Goal: Task Accomplishment & Management: Manage account settings

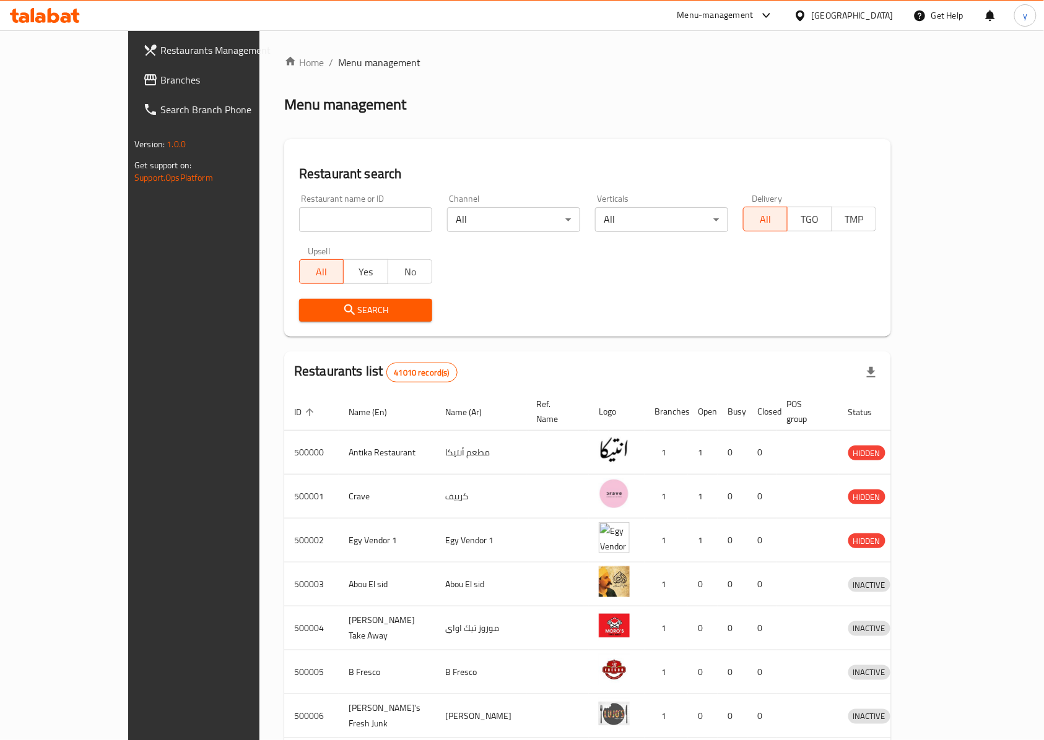
click at [160, 79] on span "Branches" at bounding box center [226, 79] width 132 height 15
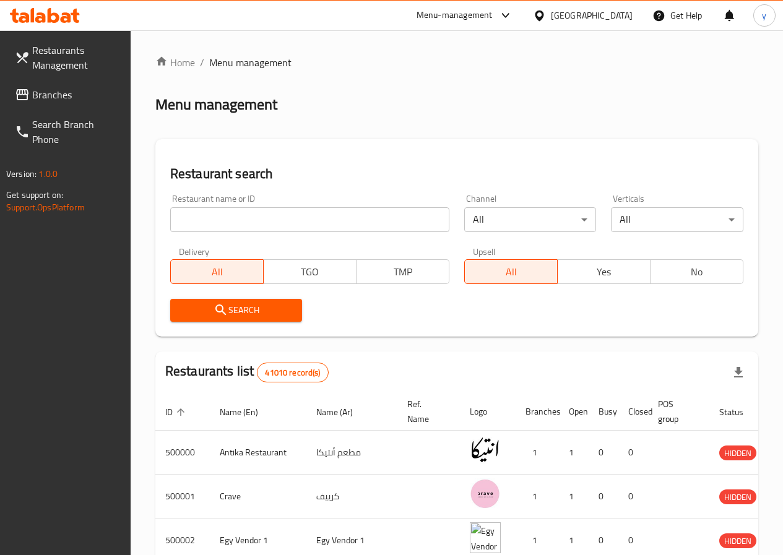
click at [71, 100] on span "Branches" at bounding box center [76, 94] width 89 height 15
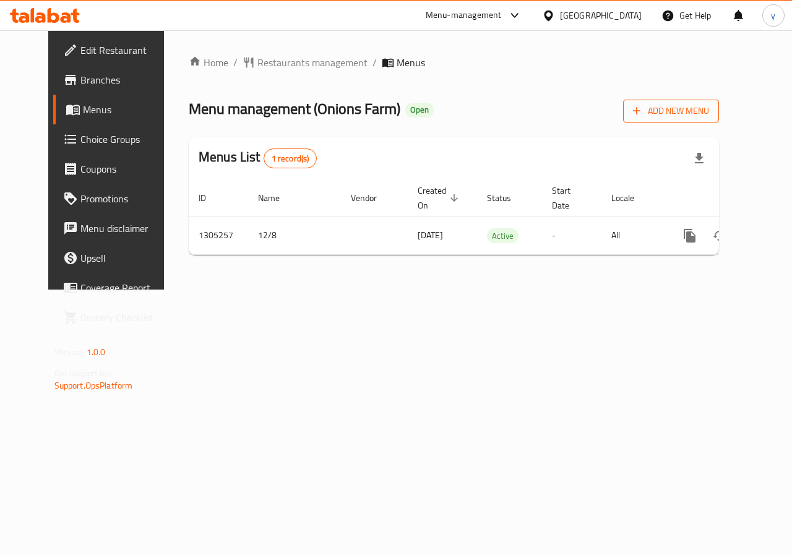
click at [699, 105] on span "Add New Menu" at bounding box center [671, 110] width 76 height 15
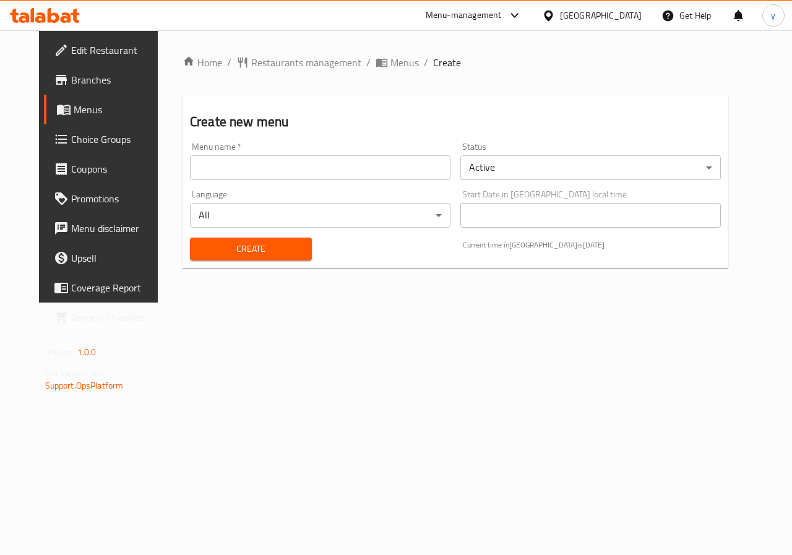
click at [327, 172] on input "text" at bounding box center [320, 167] width 261 height 25
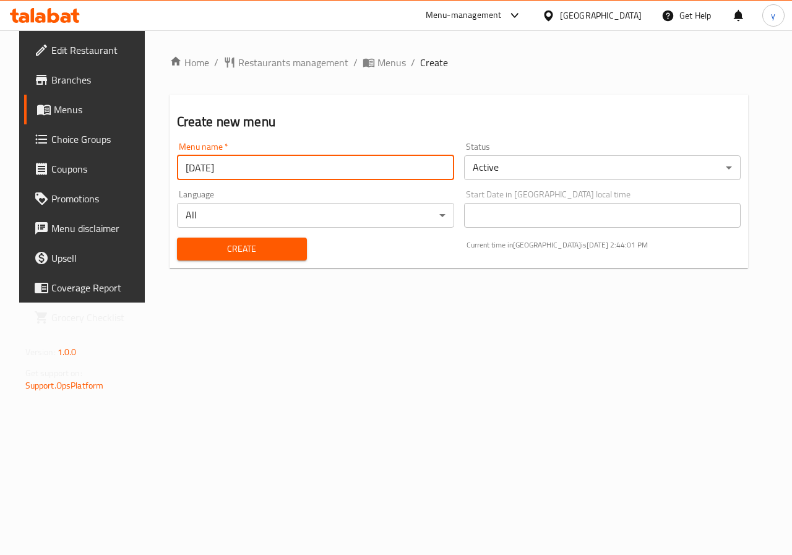
type input "8/9/2025"
click at [177, 238] on button "Create" at bounding box center [242, 249] width 130 height 23
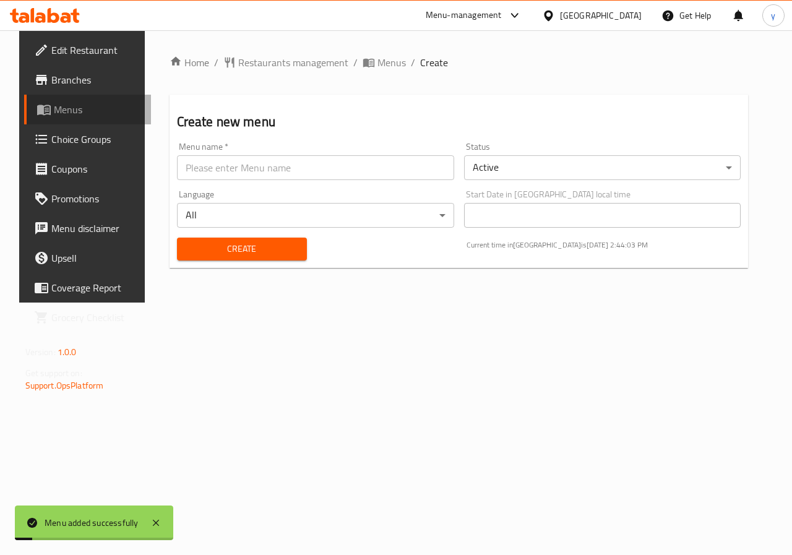
click at [62, 115] on span "Menus" at bounding box center [98, 109] width 88 height 15
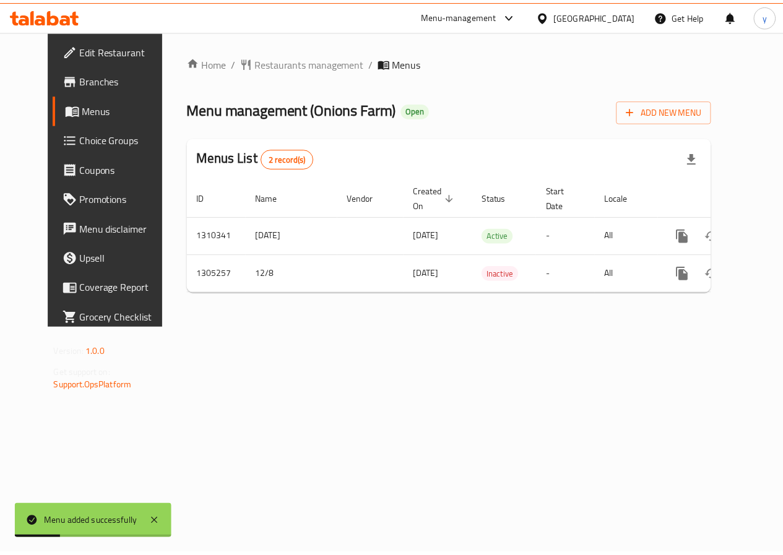
scroll to position [0, 4]
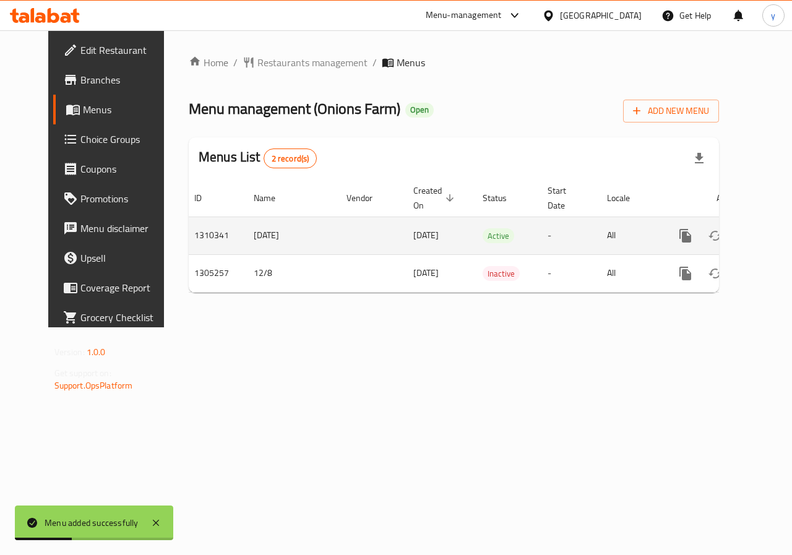
click at [768, 230] on icon "enhanced table" at bounding box center [775, 235] width 15 height 15
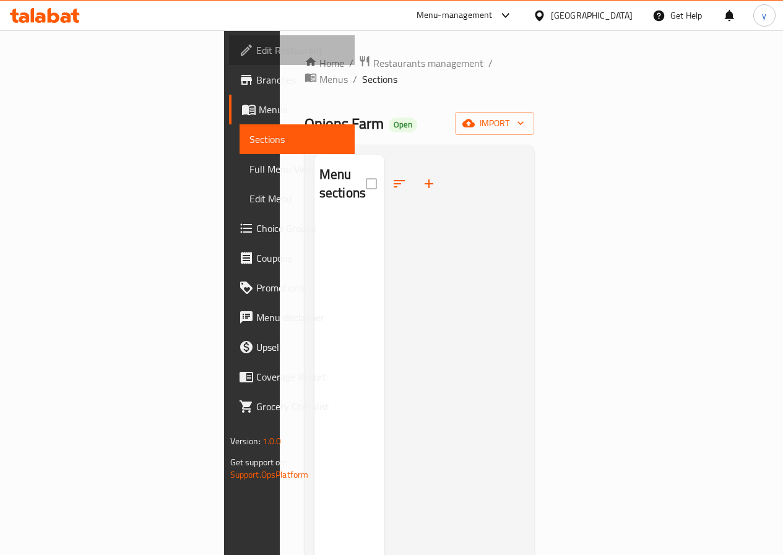
click at [229, 62] on link "Edit Restaurant" at bounding box center [292, 50] width 126 height 30
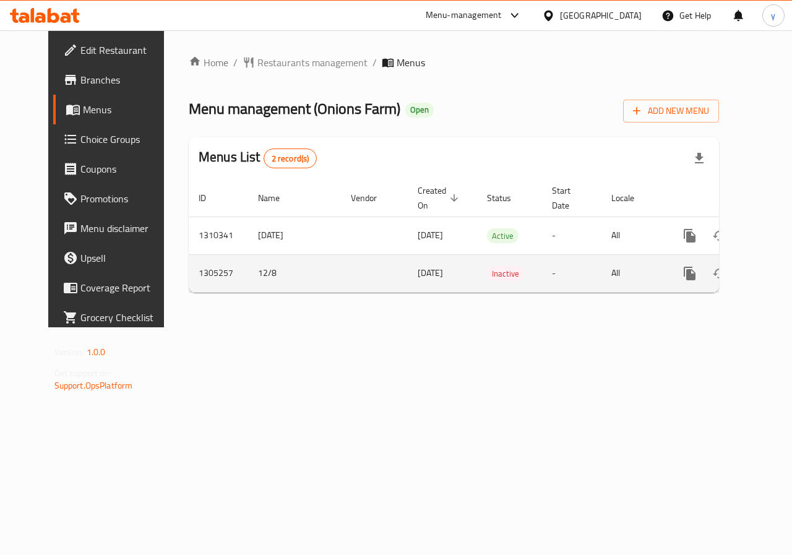
click at [772, 275] on icon "enhanced table" at bounding box center [779, 273] width 15 height 15
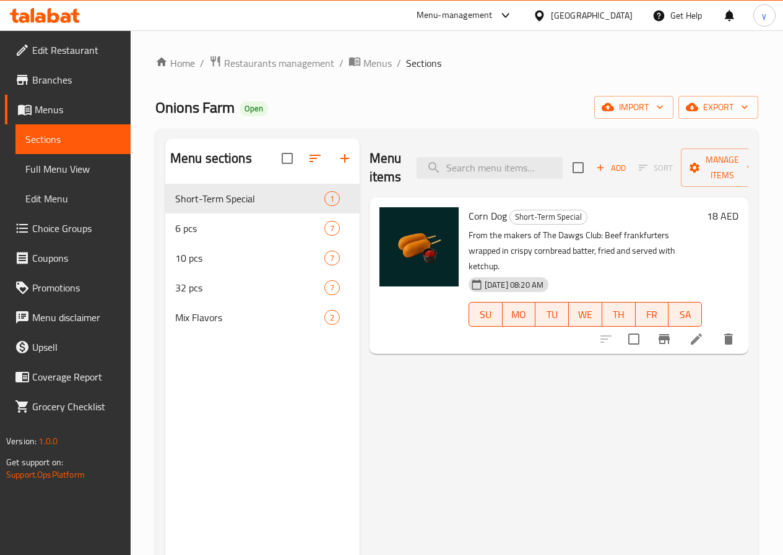
click at [82, 170] on span "Full Menu View" at bounding box center [72, 169] width 95 height 15
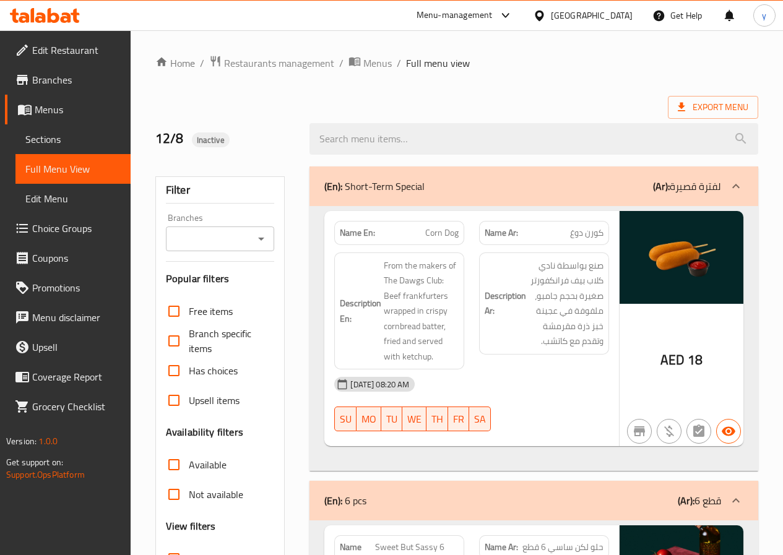
click at [46, 116] on span "Menus" at bounding box center [78, 109] width 86 height 15
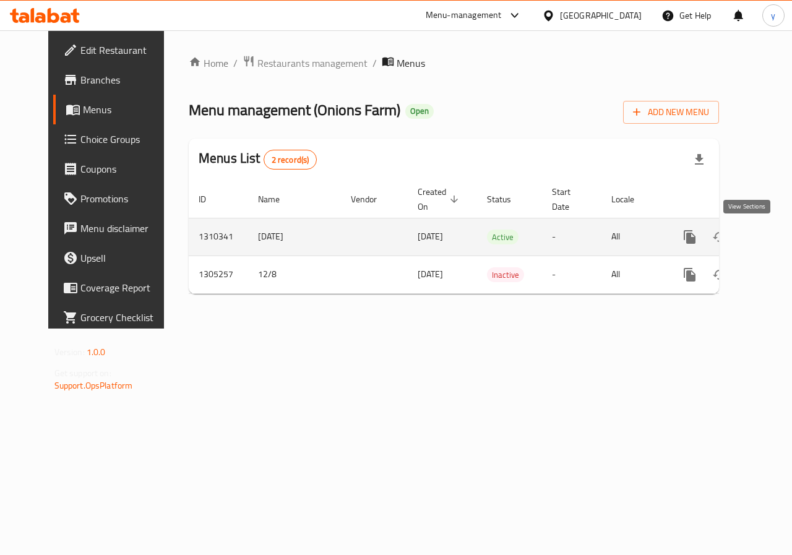
click at [765, 245] on link "enhanced table" at bounding box center [780, 237] width 30 height 30
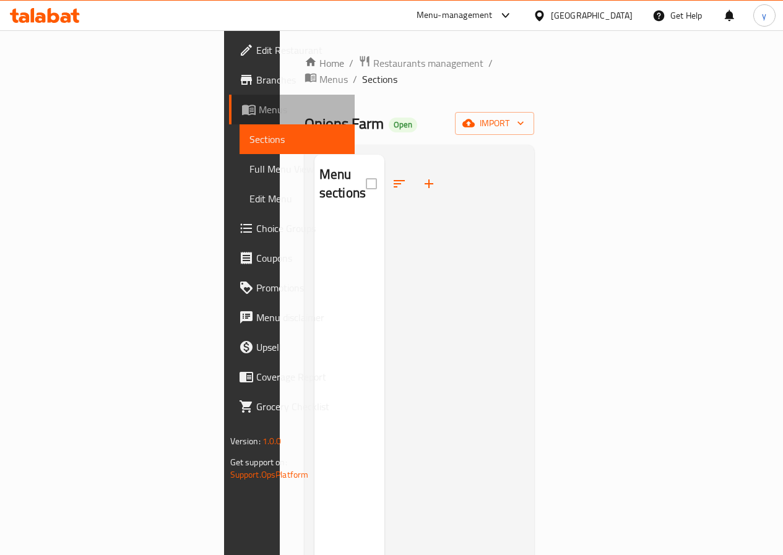
click at [259, 109] on span "Menus" at bounding box center [302, 109] width 86 height 15
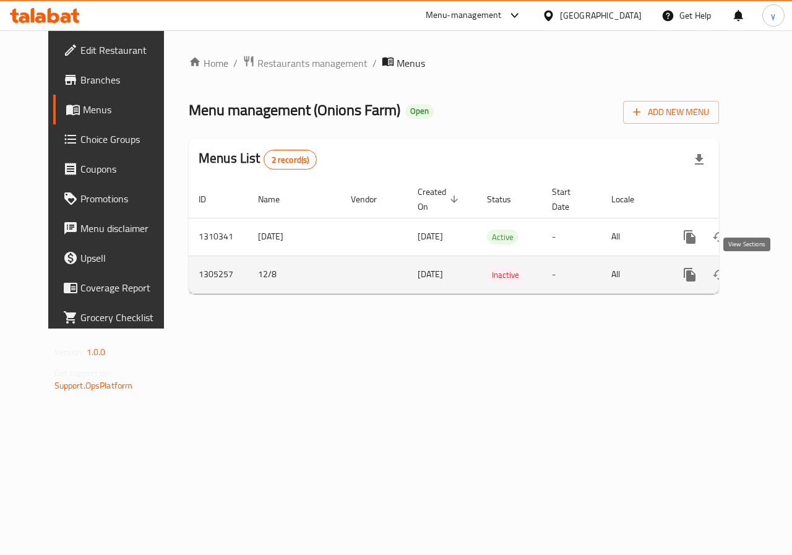
click at [772, 274] on icon "enhanced table" at bounding box center [779, 274] width 15 height 15
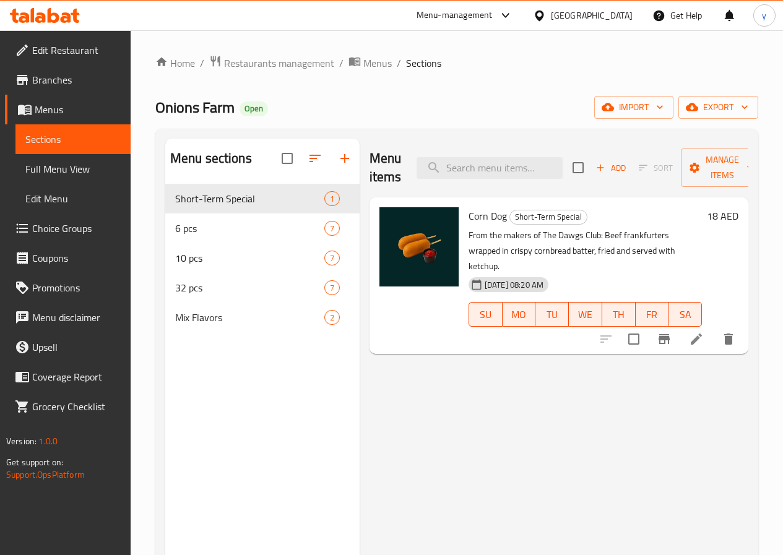
click at [44, 107] on span "Menus" at bounding box center [78, 109] width 86 height 15
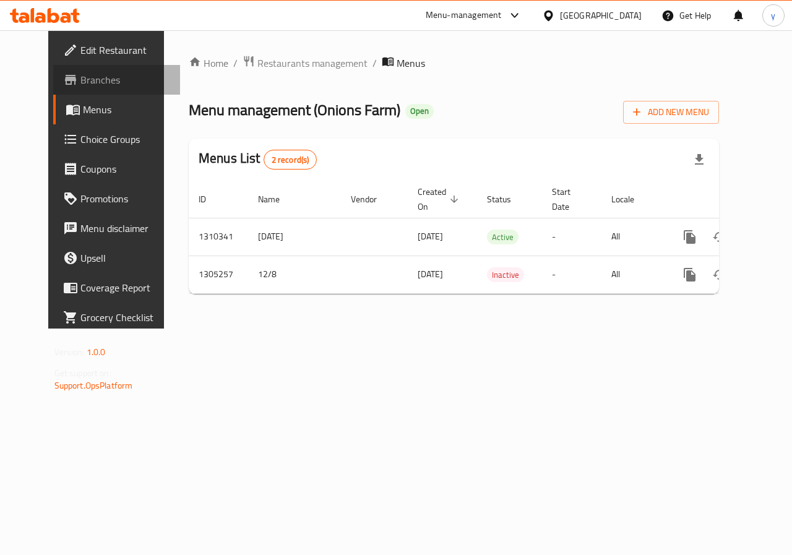
click at [64, 90] on link "Branches" at bounding box center [117, 80] width 128 height 30
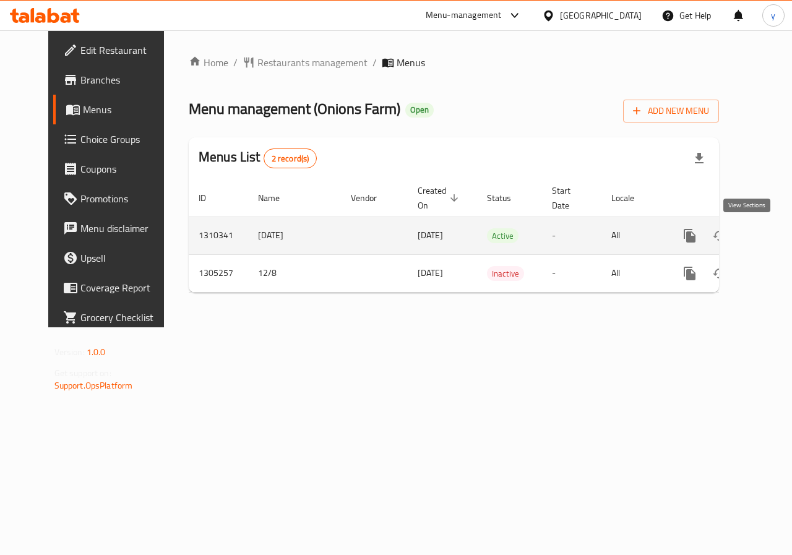
click at [772, 232] on icon "enhanced table" at bounding box center [779, 235] width 15 height 15
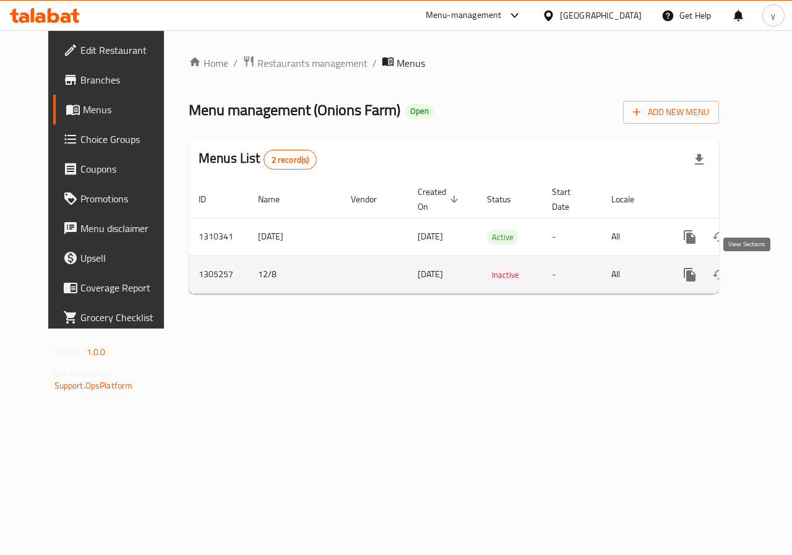
click at [772, 274] on icon "enhanced table" at bounding box center [779, 274] width 15 height 15
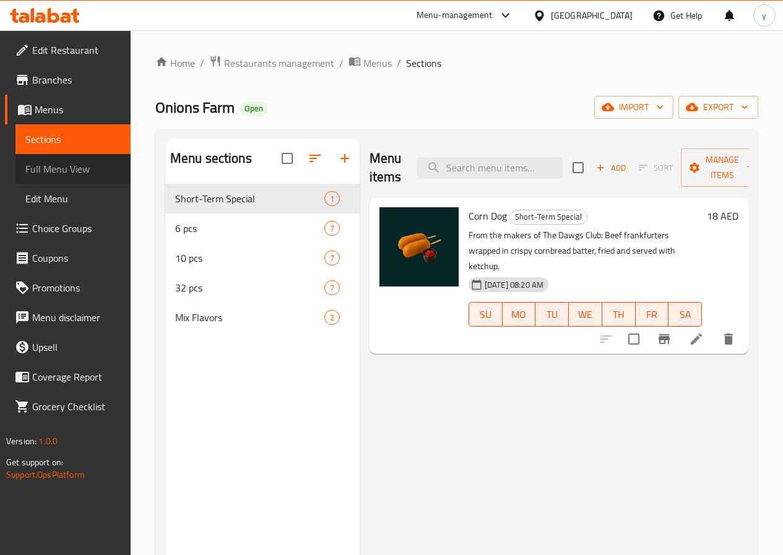
click at [74, 172] on span "Full Menu View" at bounding box center [72, 169] width 95 height 15
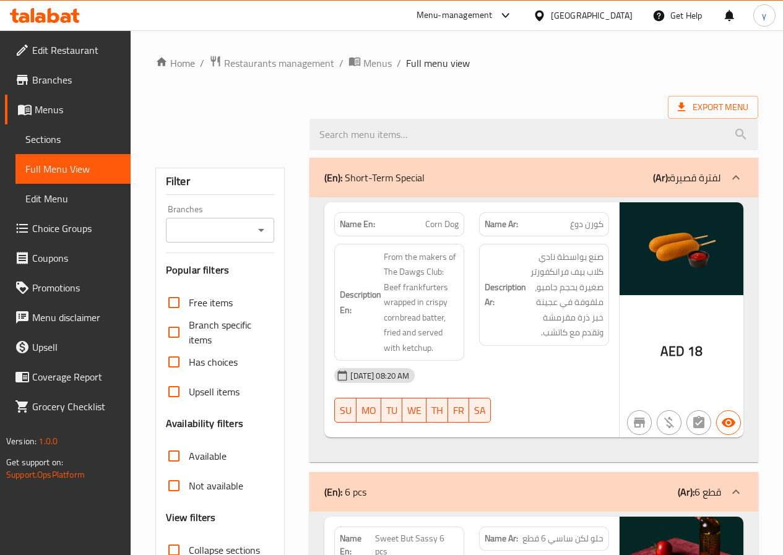
click at [69, 137] on span "Sections" at bounding box center [72, 139] width 95 height 15
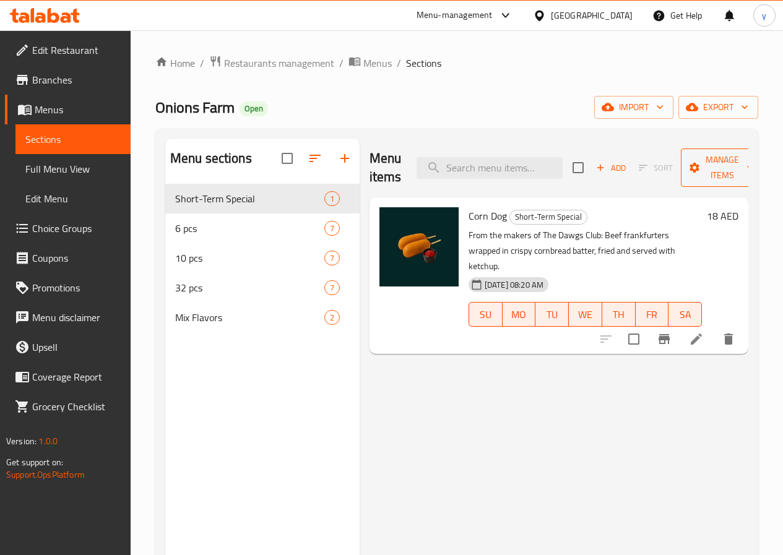
click at [710, 164] on span "Manage items" at bounding box center [722, 167] width 63 height 31
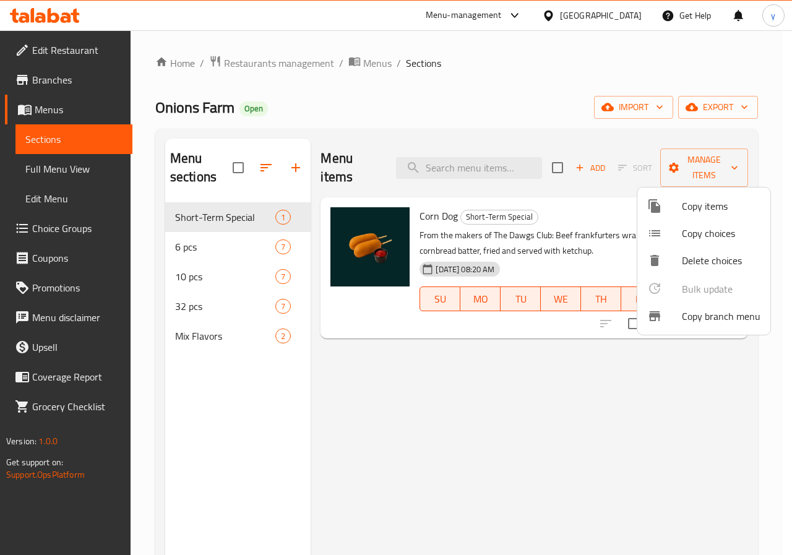
click at [709, 314] on span "Copy branch menu" at bounding box center [721, 316] width 79 height 15
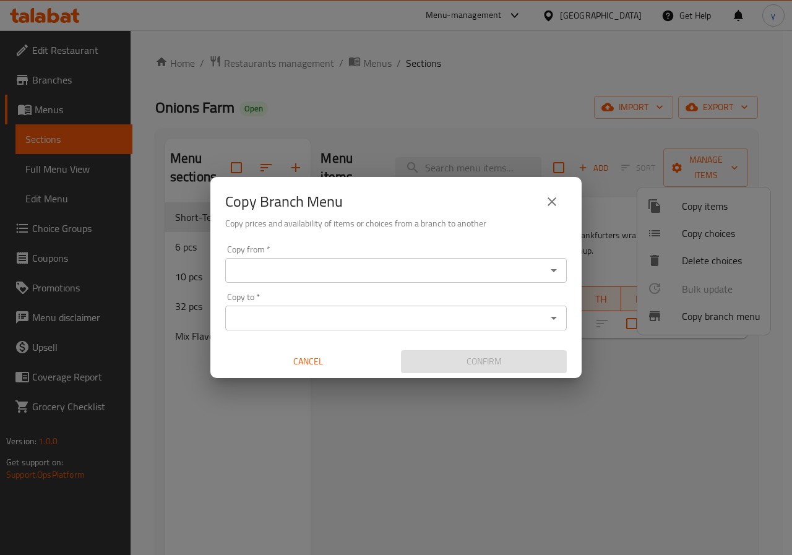
click at [363, 275] on input "Copy from   *" at bounding box center [386, 270] width 314 height 17
click at [310, 276] on input "Copy from   *" at bounding box center [386, 270] width 314 height 17
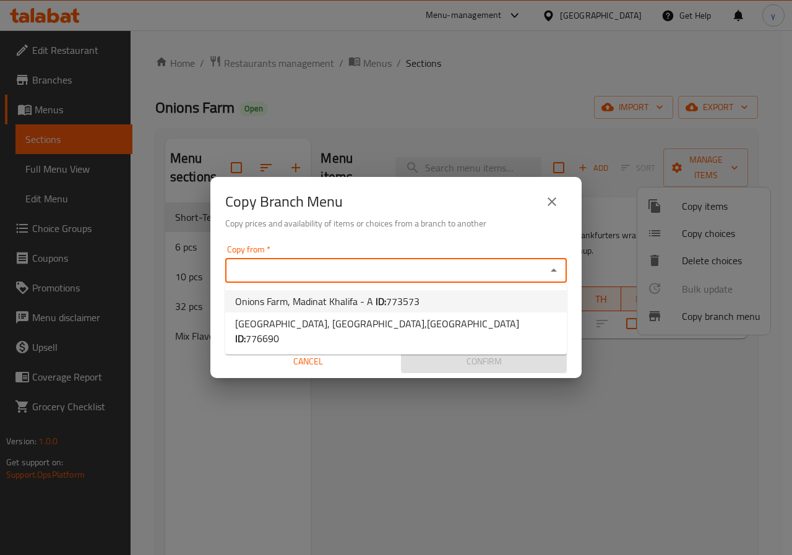
click at [387, 303] on span "773573" at bounding box center [402, 301] width 33 height 19
type input "Onions Farm, Madinat Khalifa - A"
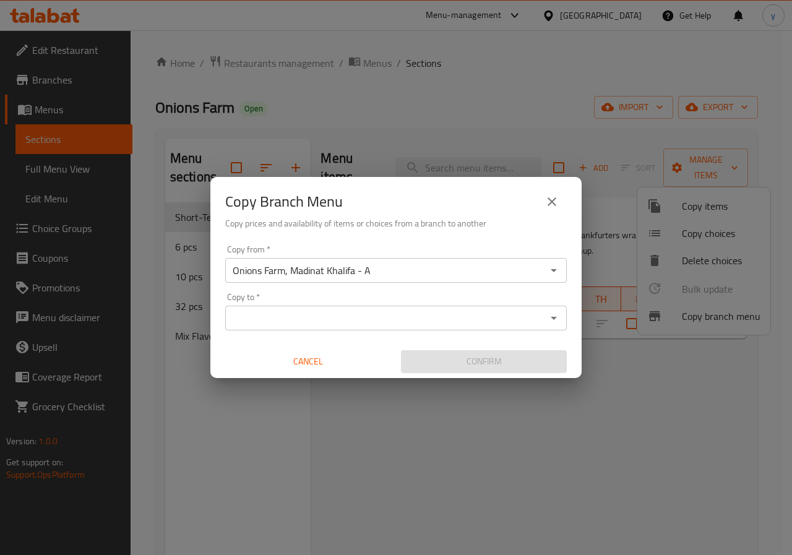
click at [395, 326] on input "Copy to   *" at bounding box center [386, 318] width 314 height 17
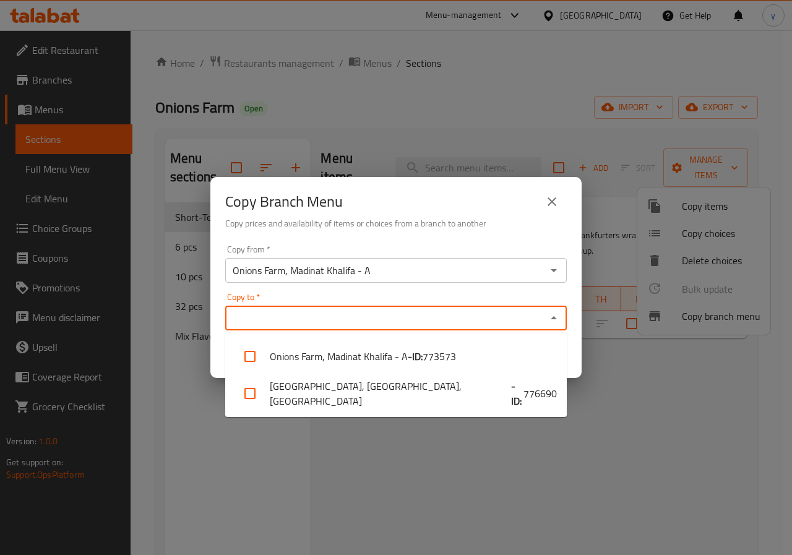
paste input "776690"
type input "776690"
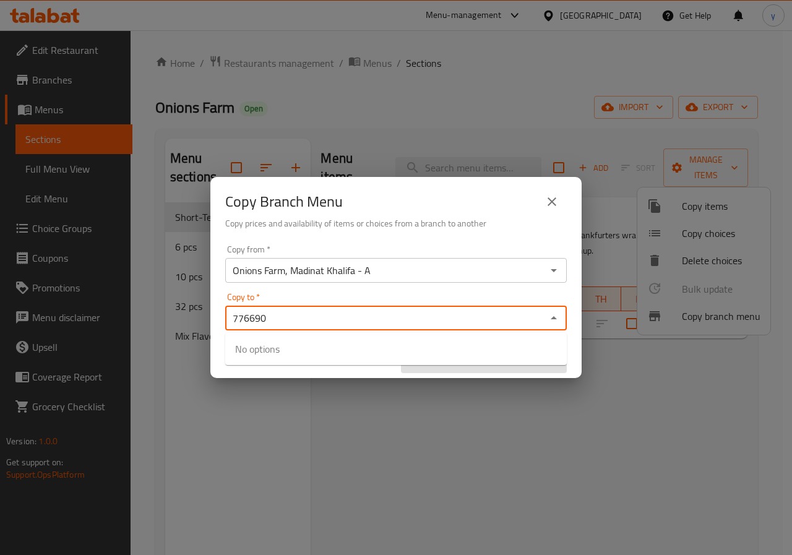
drag, startPoint x: 343, startPoint y: 319, endPoint x: 115, endPoint y: 311, distance: 228.5
click at [115, 311] on div "Copy Branch Menu Copy prices and availability of items or choices from a branch…" at bounding box center [396, 277] width 792 height 555
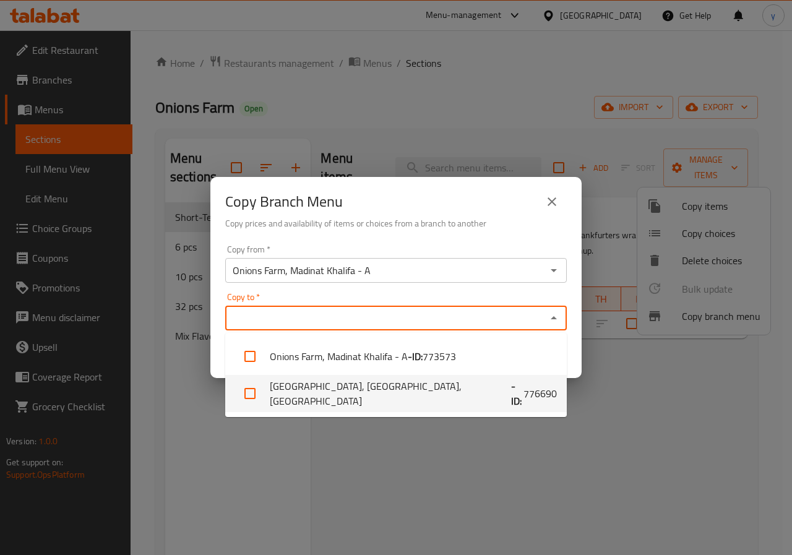
click at [402, 386] on li "Onions Farm, elriyad,Abu Dhabi Gate City - ID: 776690" at bounding box center [396, 393] width 342 height 37
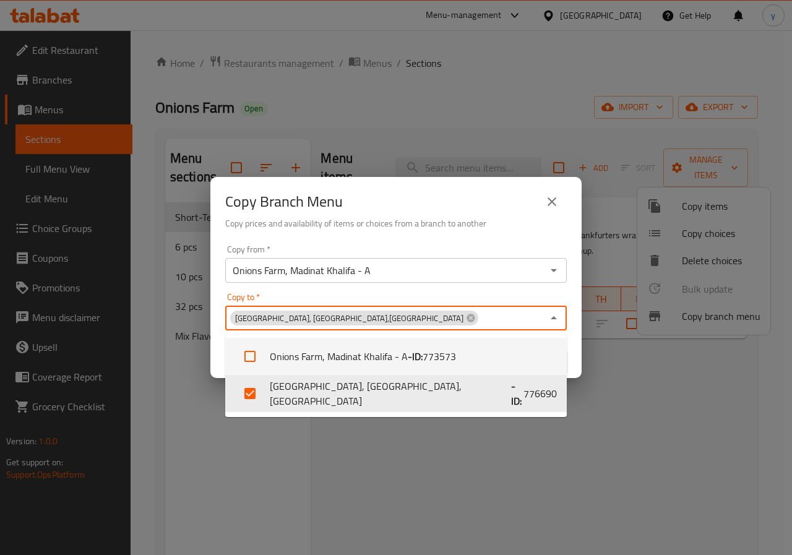
click at [462, 295] on div "Copy to   * Onions Farm, elriyad,Abu Dhabi Gate City Copy to *" at bounding box center [396, 312] width 342 height 38
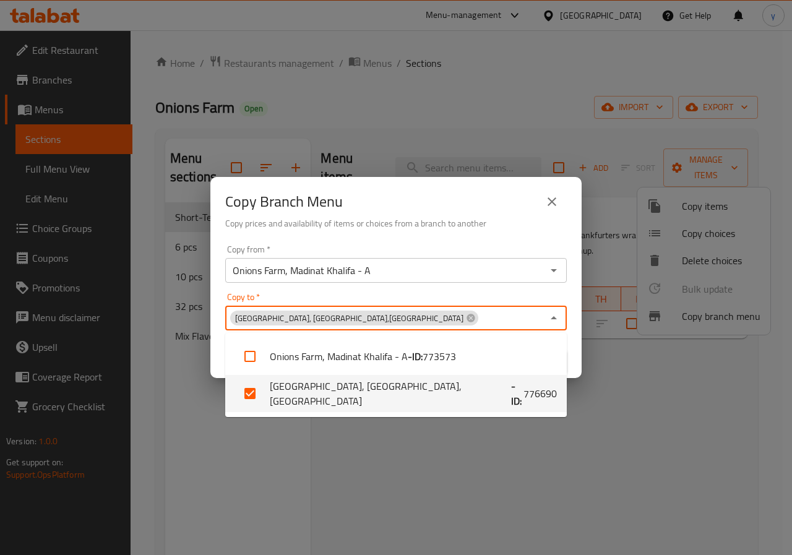
click at [282, 397] on li "Onions Farm, elriyad,Abu Dhabi Gate City - ID: 776690" at bounding box center [396, 393] width 342 height 37
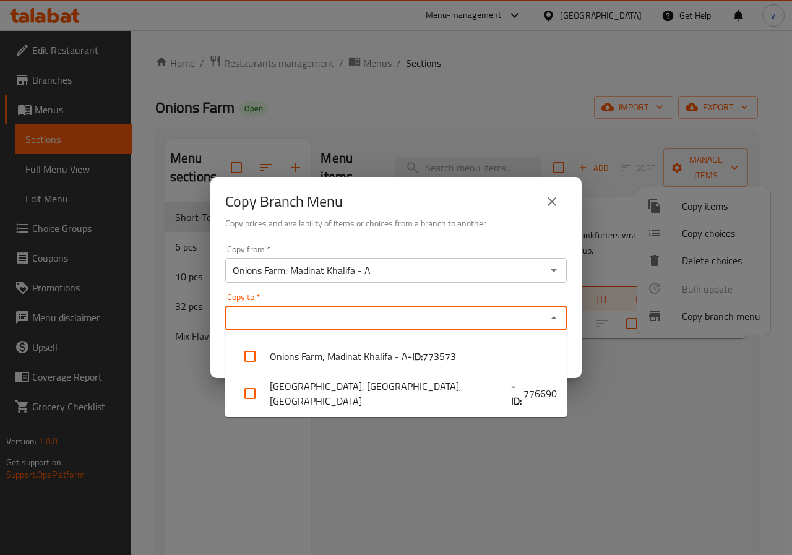
click at [278, 398] on li "Onions Farm, elriyad,Abu Dhabi Gate City - ID: 776690" at bounding box center [396, 393] width 342 height 37
checkbox input "true"
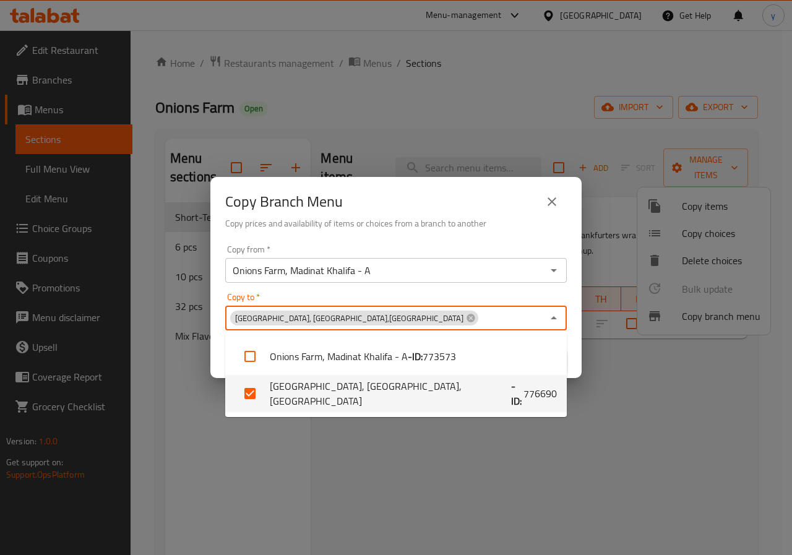
click at [277, 452] on div "Copy Branch Menu Copy prices and availability of items or choices from a branch…" at bounding box center [396, 277] width 792 height 555
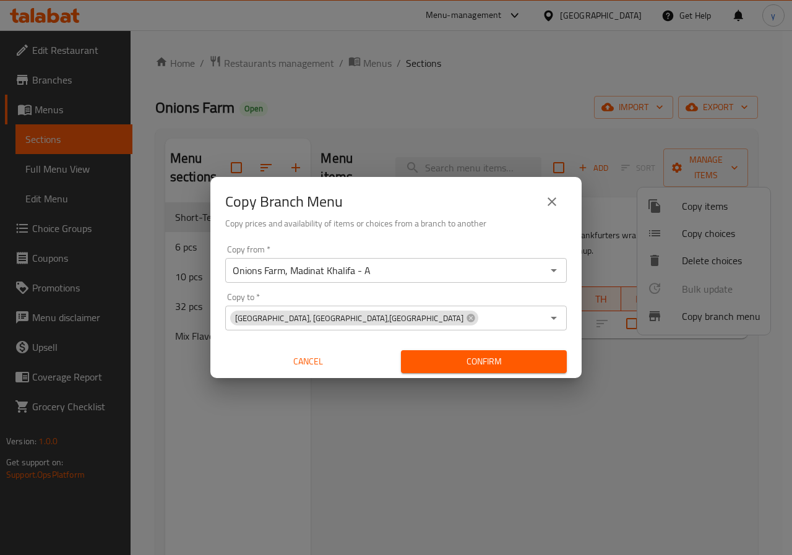
click at [515, 353] on button "Confirm" at bounding box center [484, 361] width 166 height 23
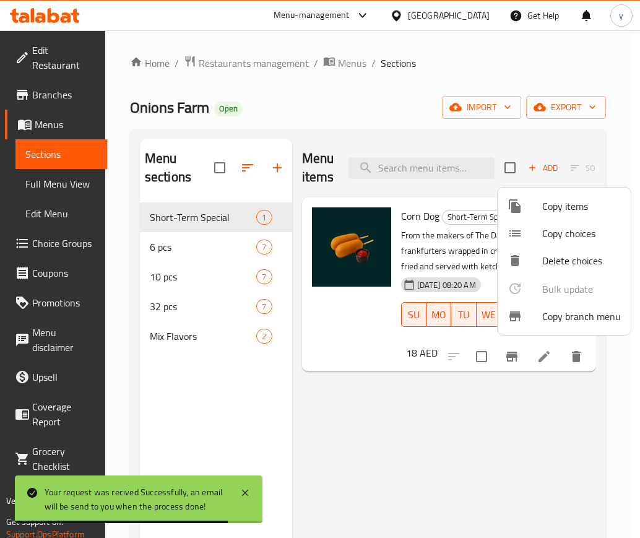
click at [324, 410] on div at bounding box center [320, 269] width 640 height 538
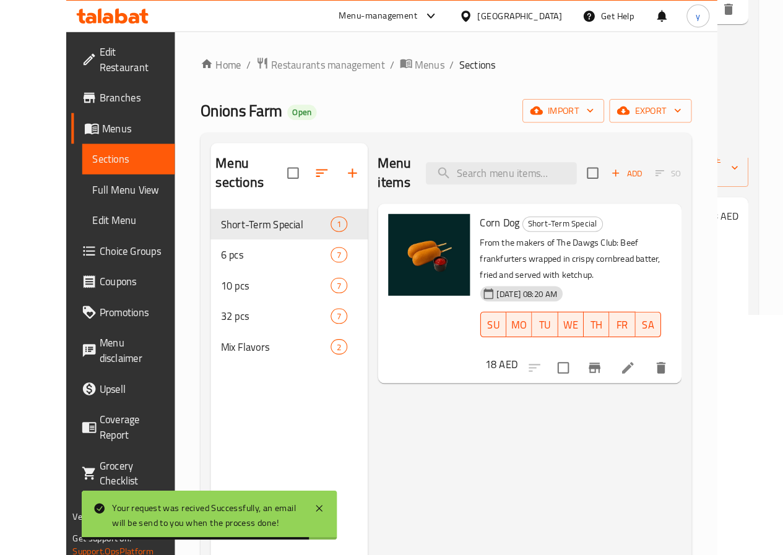
scroll to position [0, 99]
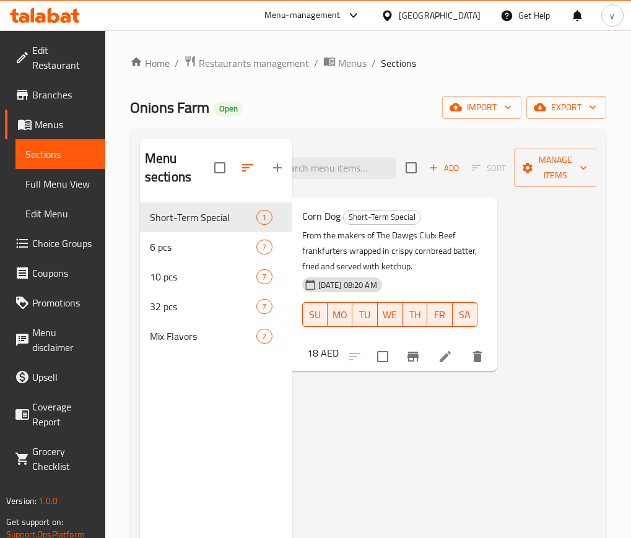
click at [579, 244] on div "Menu items Add Sort Manage items Corn Dog Short-Term Special From the makers of…" at bounding box center [444, 408] width 304 height 538
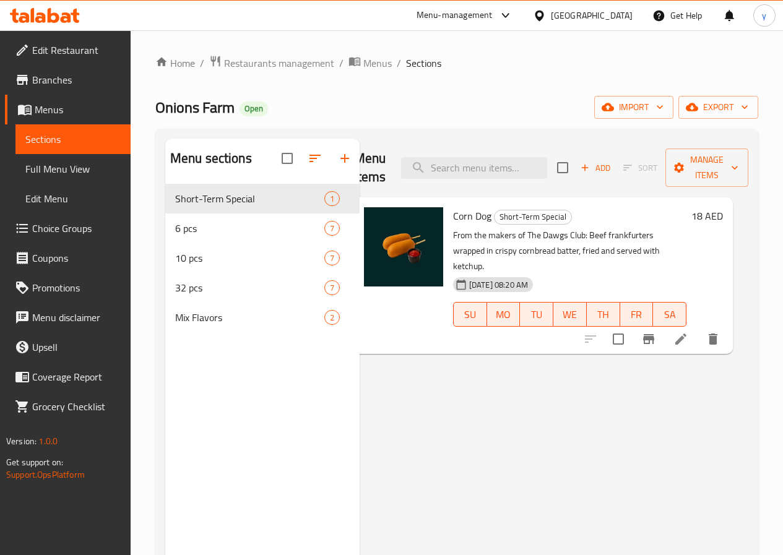
scroll to position [0, 0]
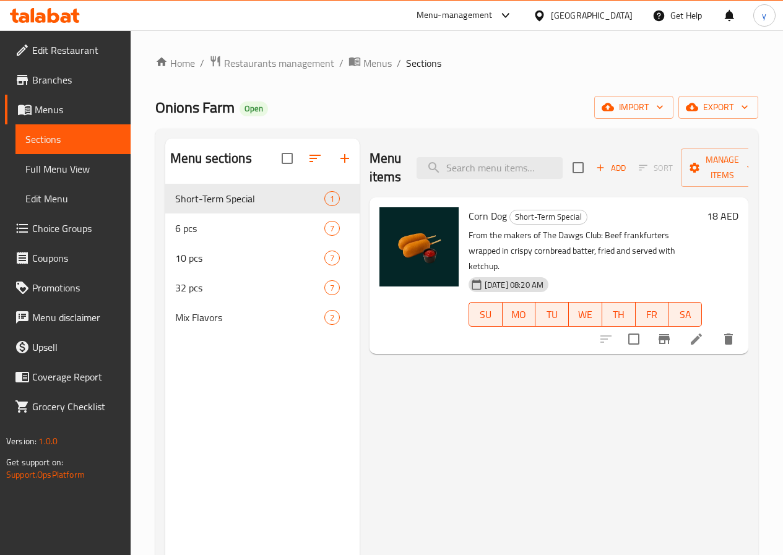
click at [54, 82] on span "Branches" at bounding box center [76, 79] width 89 height 15
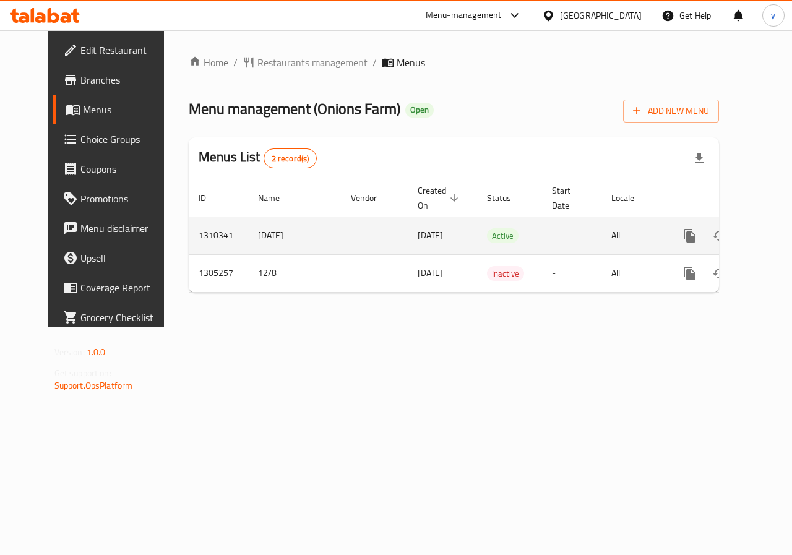
click at [772, 235] on icon "enhanced table" at bounding box center [779, 235] width 15 height 15
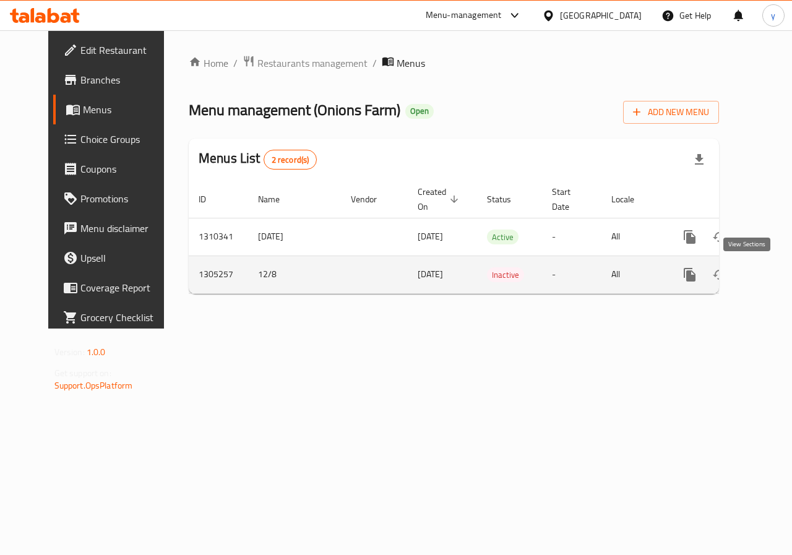
click at [772, 274] on icon "enhanced table" at bounding box center [779, 274] width 15 height 15
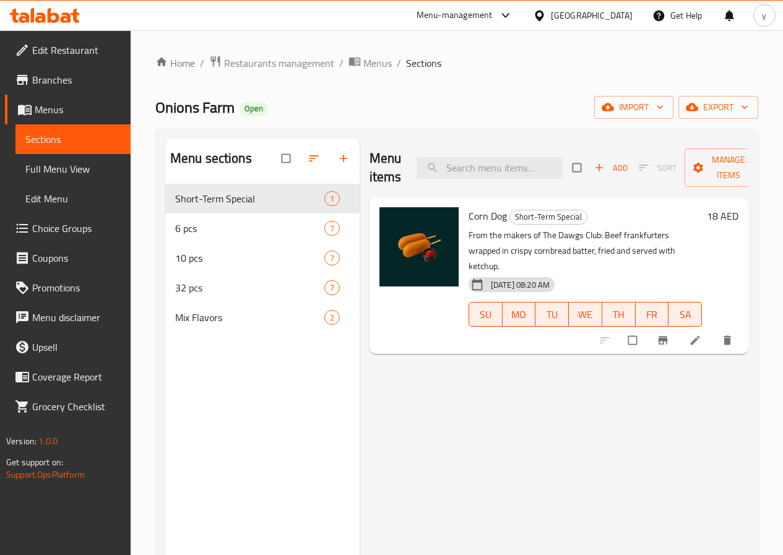
click at [37, 109] on span "Menus" at bounding box center [78, 109] width 86 height 15
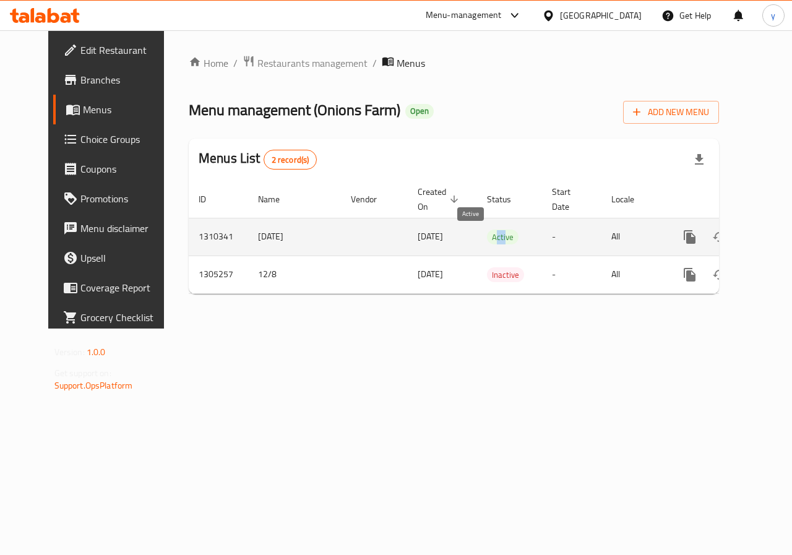
drag, startPoint x: 474, startPoint y: 236, endPoint x: 464, endPoint y: 236, distance: 10.5
click at [487, 236] on span "Active" at bounding box center [503, 237] width 32 height 14
click at [493, 233] on td "Active" at bounding box center [509, 237] width 65 height 38
click at [742, 235] on icon "enhanced table" at bounding box center [749, 237] width 15 height 15
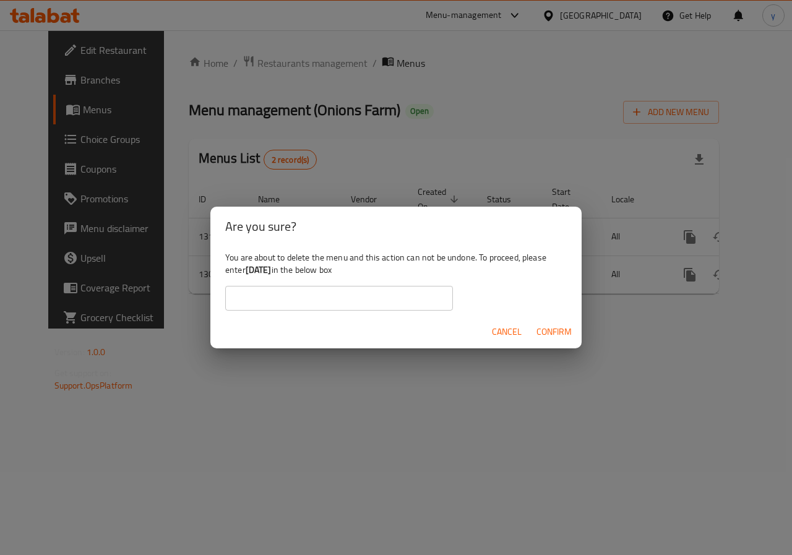
click at [547, 325] on span "Confirm" at bounding box center [554, 331] width 35 height 15
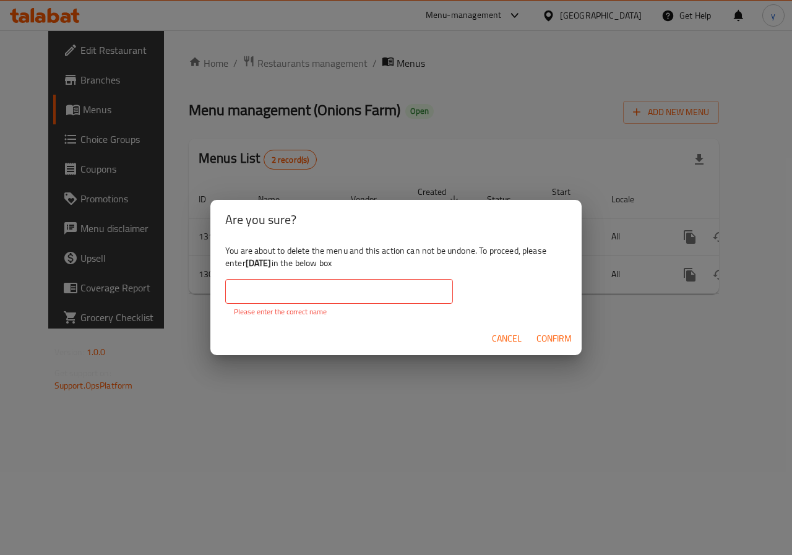
drag, startPoint x: 284, startPoint y: 261, endPoint x: 248, endPoint y: 266, distance: 36.2
click at [248, 266] on div "You are about to delete the menu and this action can not be undone. To proceed,…" at bounding box center [395, 281] width 371 height 83
copy b "8/9/2025"
click at [303, 297] on input "text" at bounding box center [339, 291] width 228 height 25
paste input "8/9/2025"
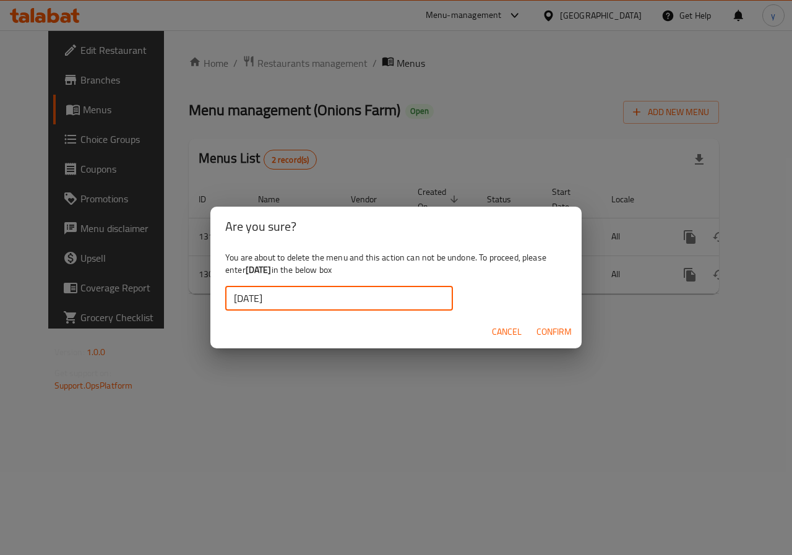
type input "8/9/2025"
click at [565, 325] on span "Confirm" at bounding box center [554, 331] width 35 height 15
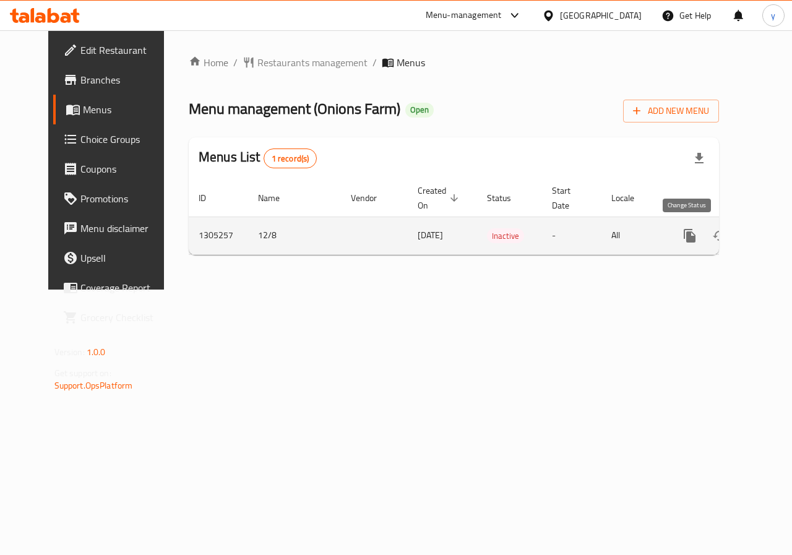
click at [713, 237] on icon "enhanced table" at bounding box center [720, 235] width 15 height 15
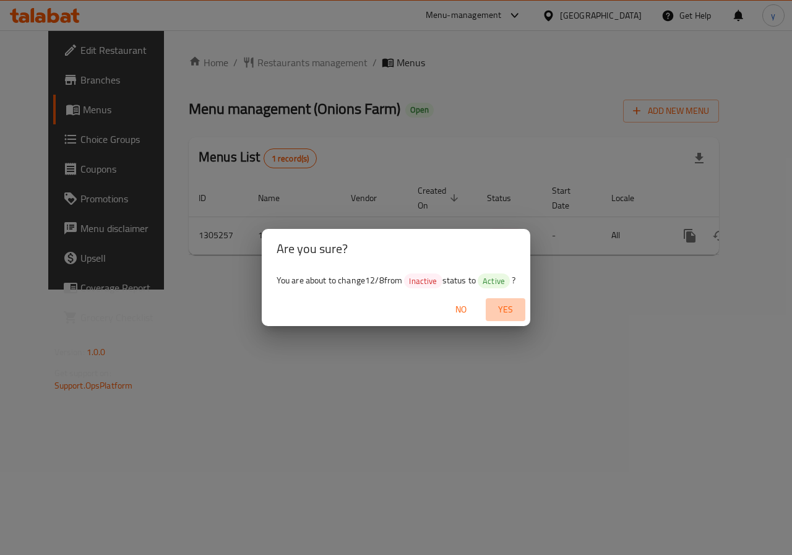
click at [494, 310] on span "Yes" at bounding box center [506, 309] width 30 height 15
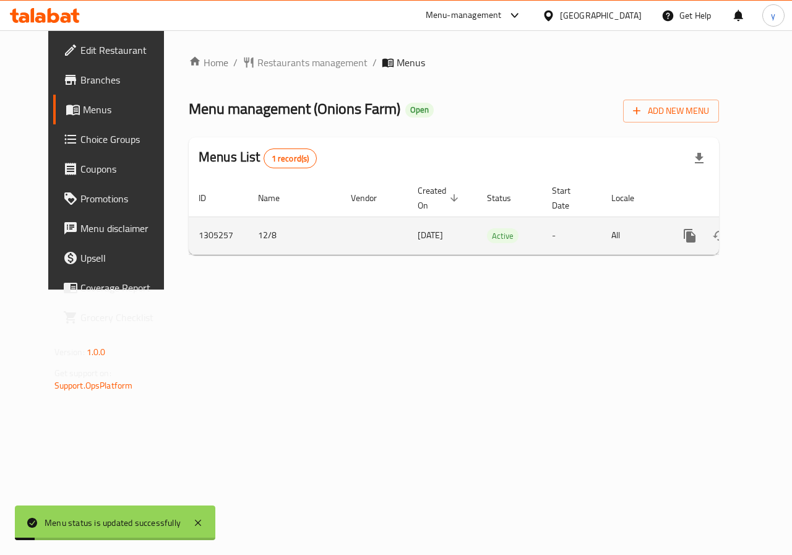
click at [772, 238] on icon "enhanced table" at bounding box center [779, 235] width 15 height 15
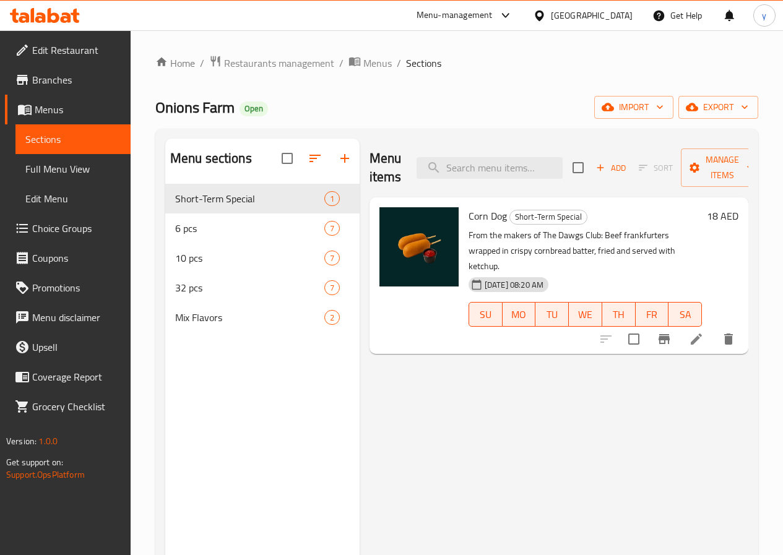
click at [37, 81] on span "Branches" at bounding box center [76, 79] width 89 height 15
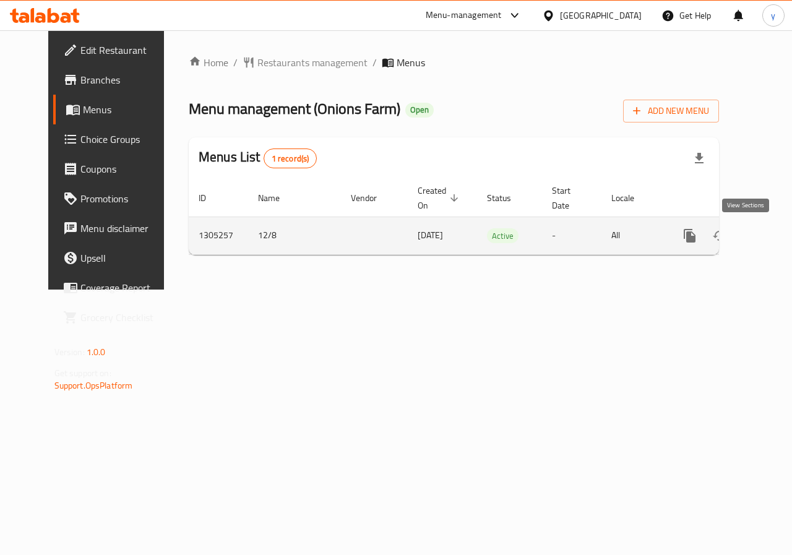
click at [772, 236] on icon "enhanced table" at bounding box center [779, 235] width 15 height 15
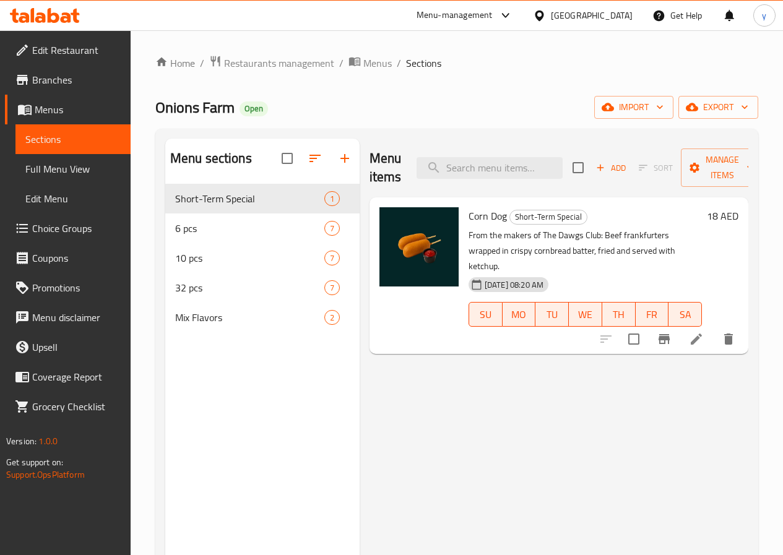
click at [53, 166] on span "Full Menu View" at bounding box center [72, 169] width 95 height 15
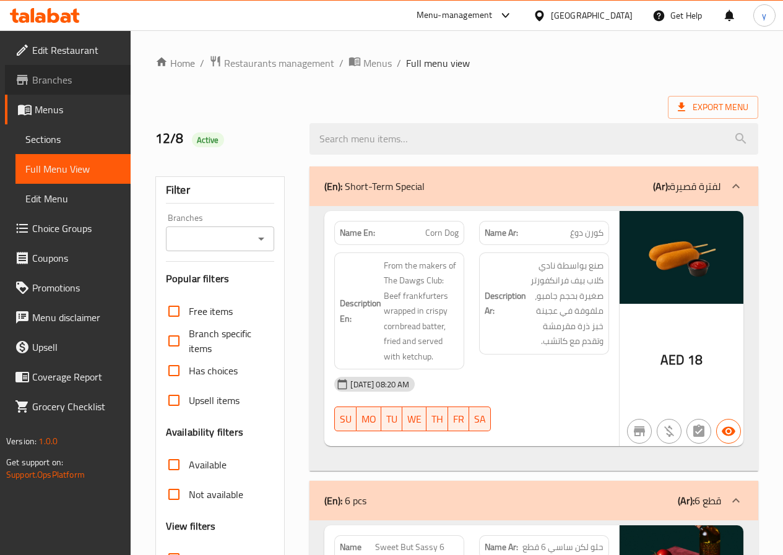
click at [32, 80] on span at bounding box center [23, 79] width 17 height 15
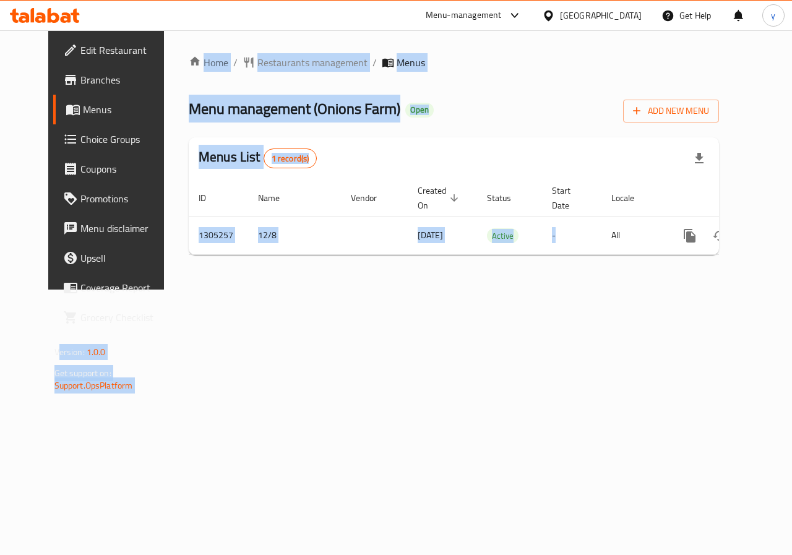
drag, startPoint x: 557, startPoint y: 251, endPoint x: 0, endPoint y: 261, distance: 556.6
click at [48, 261] on div "Edit Restaurant Branches Menus Choice Groups Coupons Promotions Menu disclaimer…" at bounding box center [396, 159] width 696 height 259
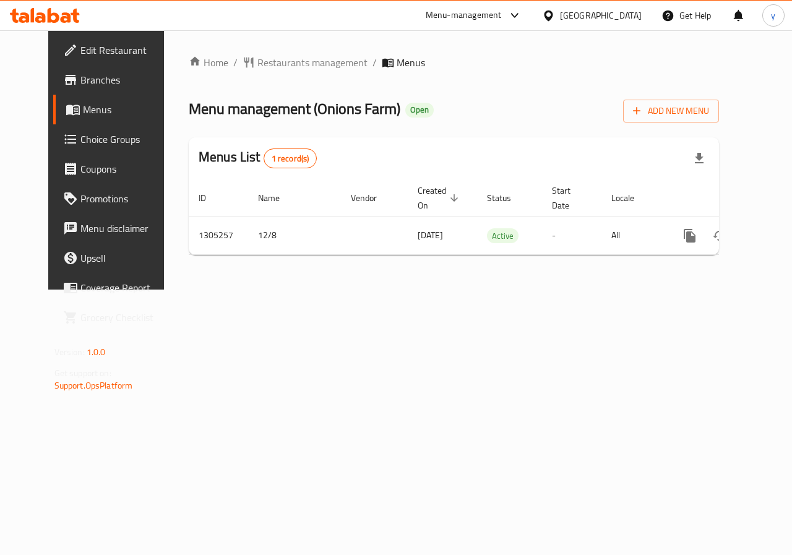
click at [545, 290] on div "Home / Restaurants management / Menus Menu management ( Onions Farm ) Open Add …" at bounding box center [454, 159] width 580 height 259
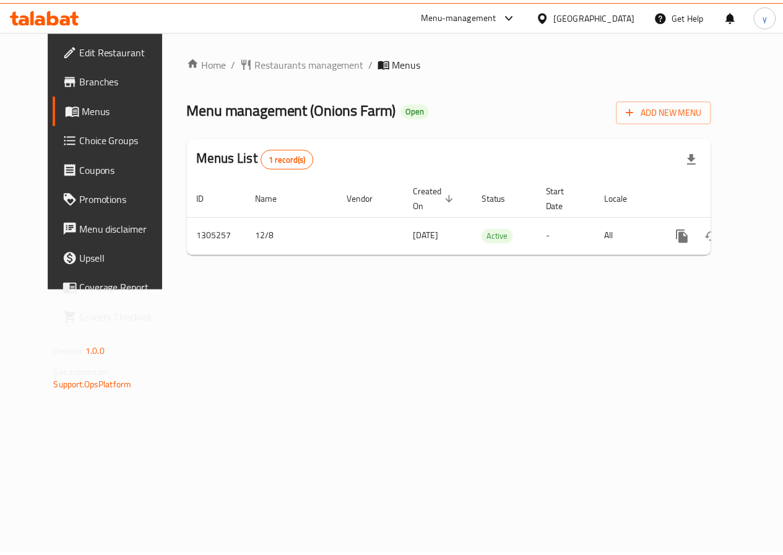
scroll to position [0, 4]
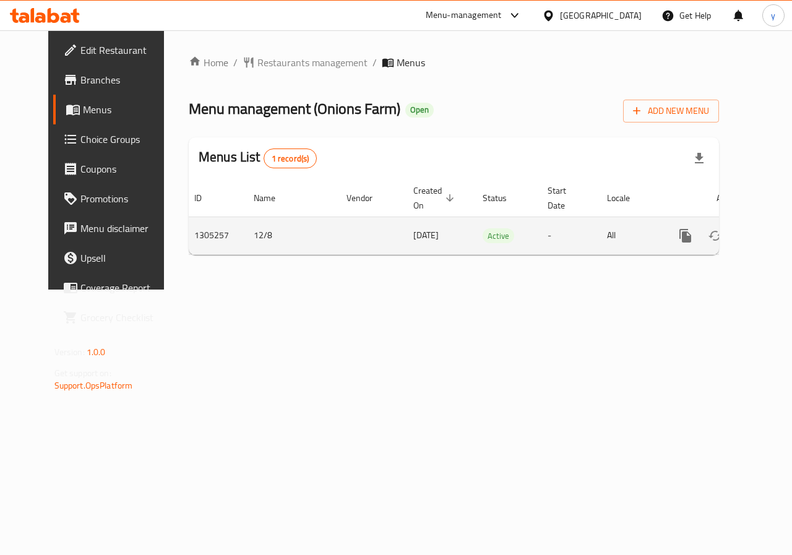
click at [769, 233] on icon "enhanced table" at bounding box center [774, 235] width 11 height 11
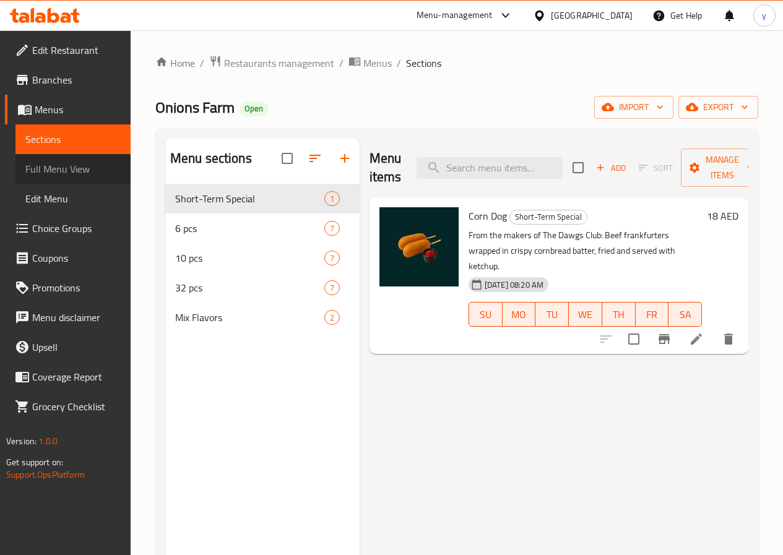
click at [69, 170] on span "Full Menu View" at bounding box center [72, 169] width 95 height 15
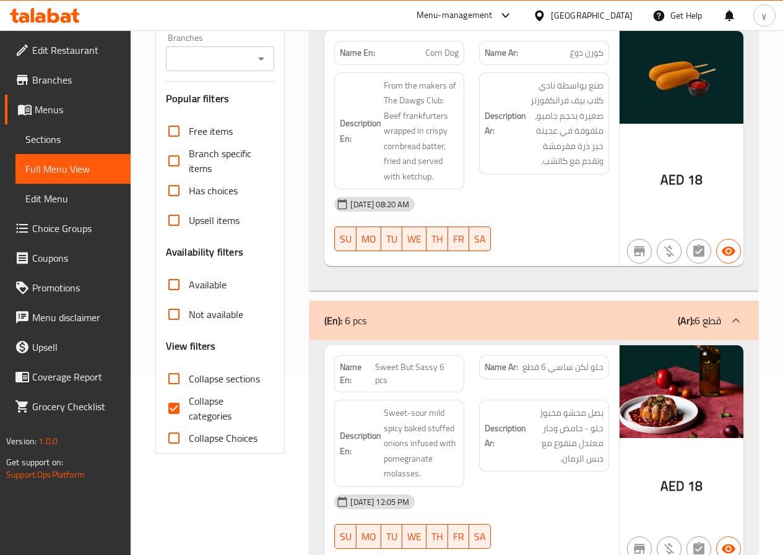
scroll to position [310, 0]
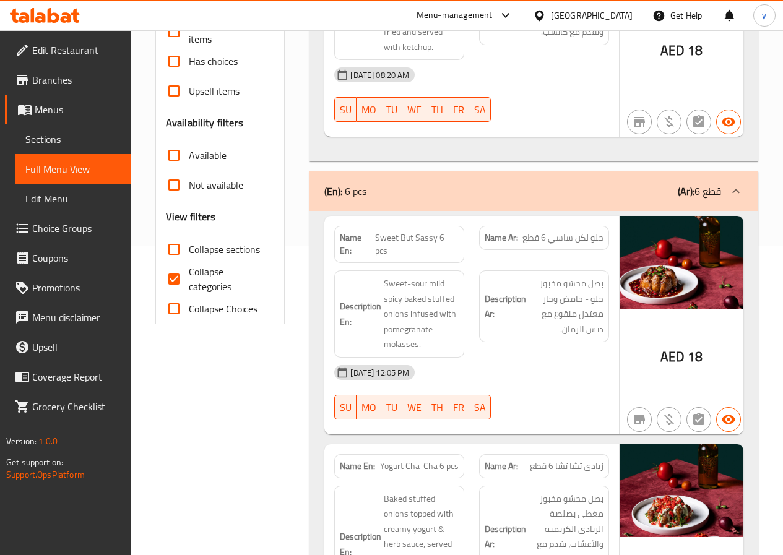
click at [198, 286] on span "Collapse categories" at bounding box center [227, 279] width 76 height 30
click at [189, 286] on input "Collapse categories" at bounding box center [174, 279] width 30 height 30
checkbox input "false"
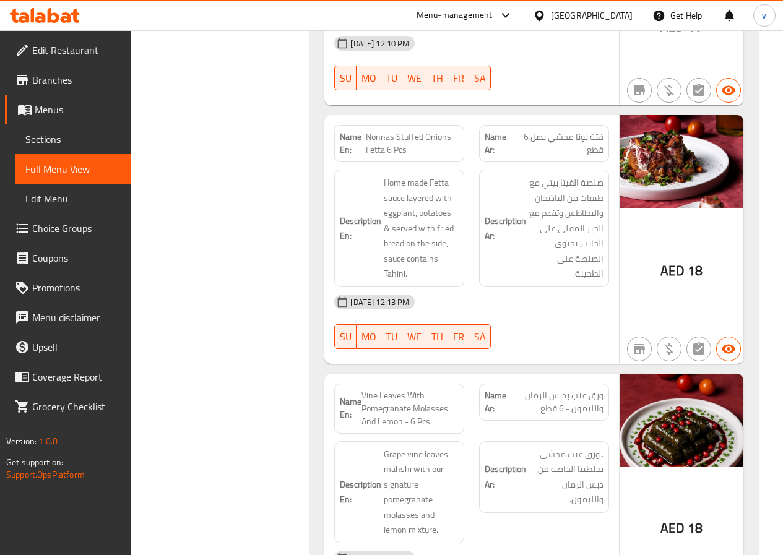
scroll to position [0, 0]
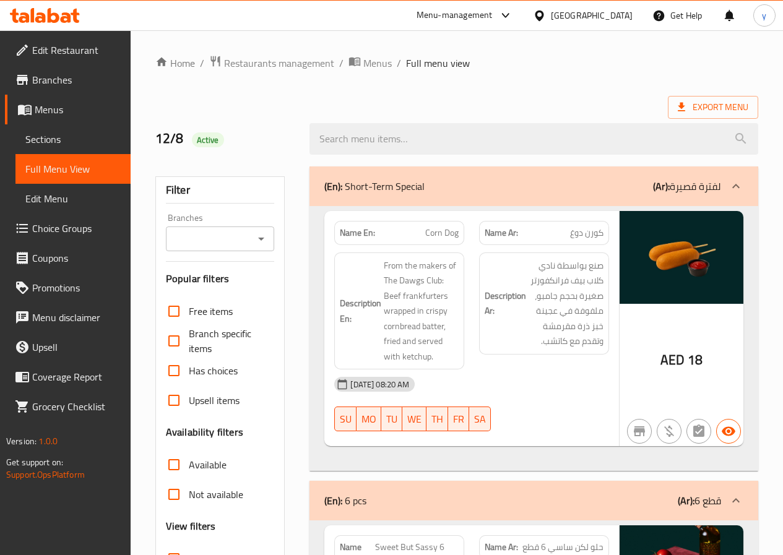
click at [373, 98] on div "Export Menu" at bounding box center [456, 107] width 603 height 23
click at [46, 57] on span "Edit Restaurant" at bounding box center [76, 50] width 89 height 15
click at [50, 69] on link "Branches" at bounding box center [68, 80] width 126 height 30
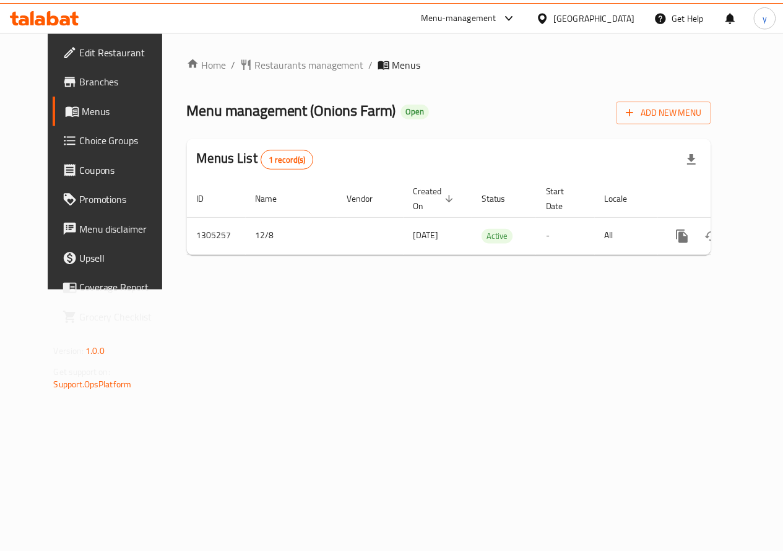
scroll to position [0, 4]
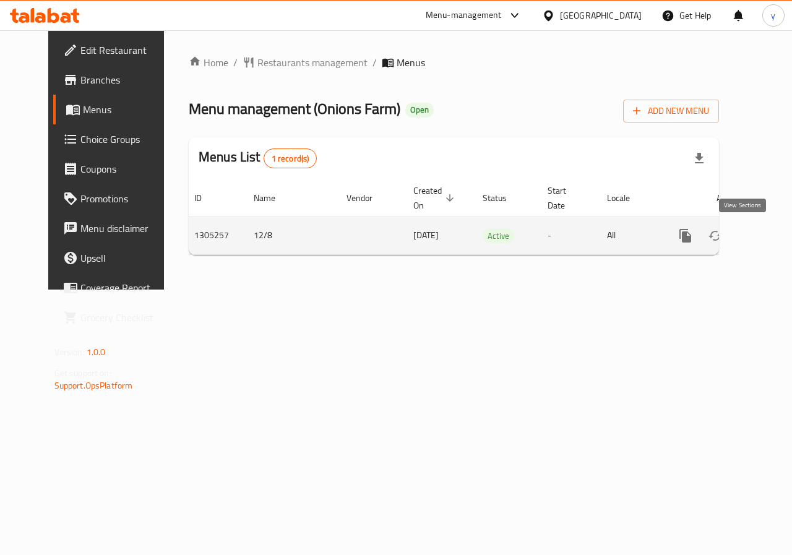
click at [768, 230] on icon "enhanced table" at bounding box center [775, 235] width 15 height 15
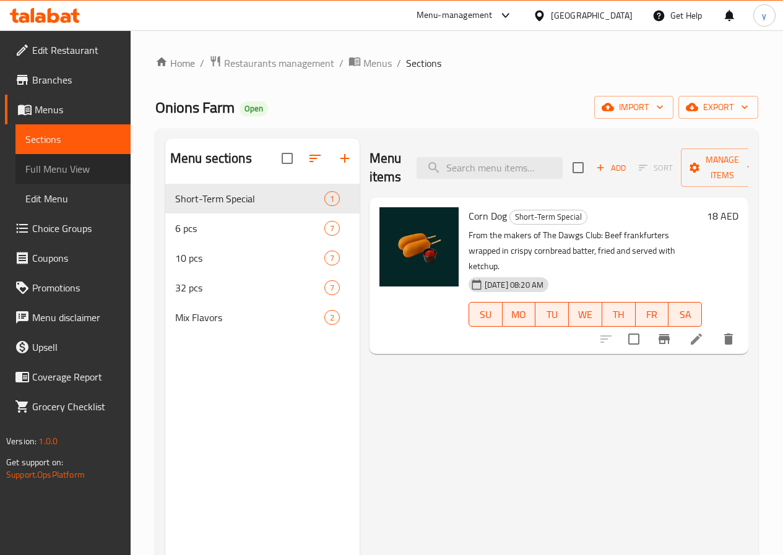
click at [55, 176] on span "Full Menu View" at bounding box center [72, 169] width 95 height 15
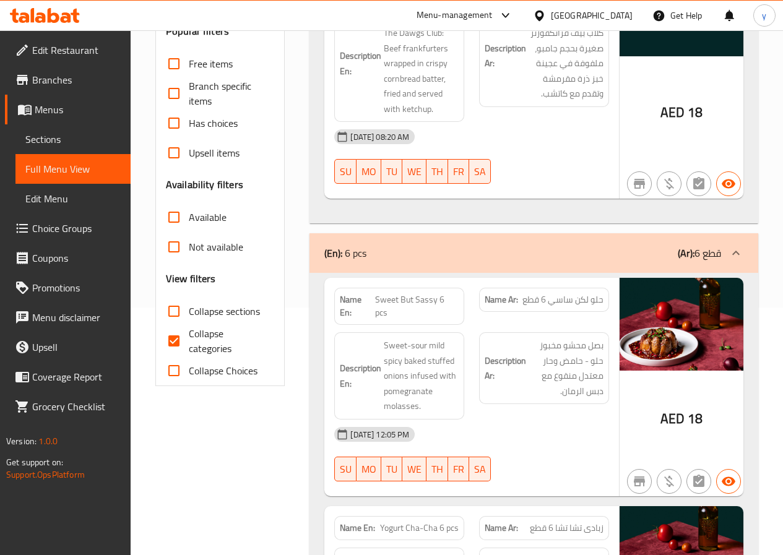
click at [210, 350] on span "Collapse categories" at bounding box center [227, 341] width 76 height 30
click at [189, 350] on input "Collapse categories" at bounding box center [174, 341] width 30 height 30
checkbox input "false"
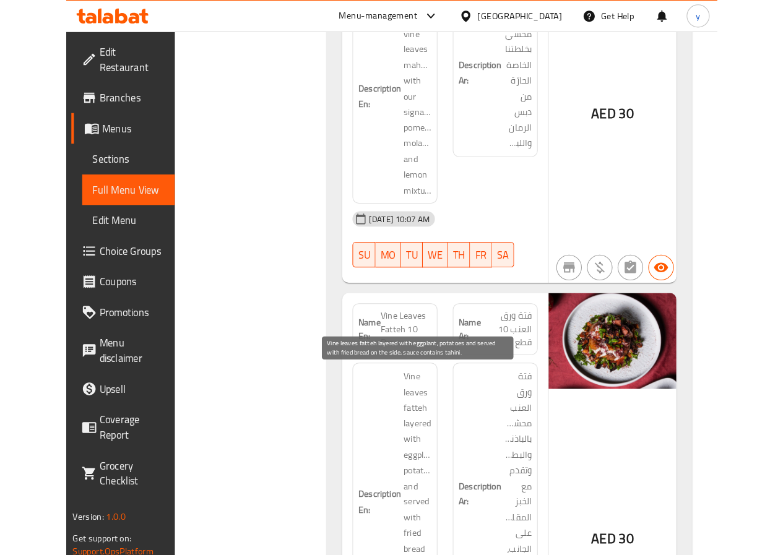
scroll to position [5322, 0]
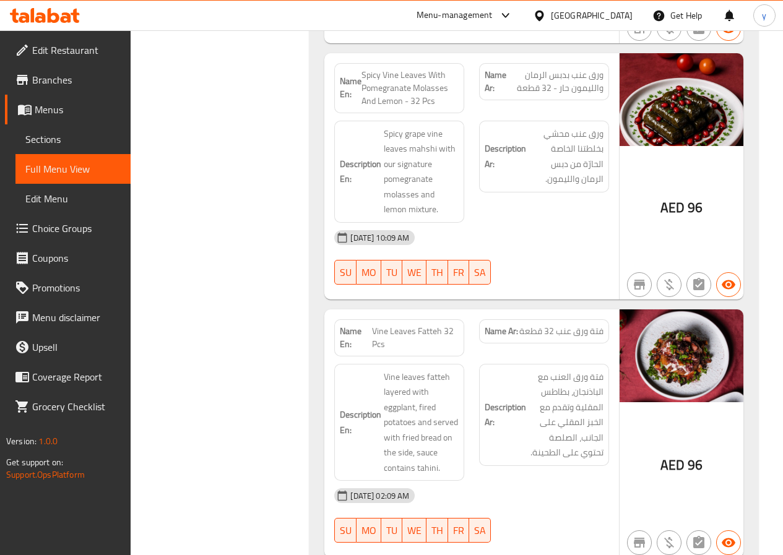
click at [62, 53] on span "Edit Restaurant" at bounding box center [76, 50] width 89 height 15
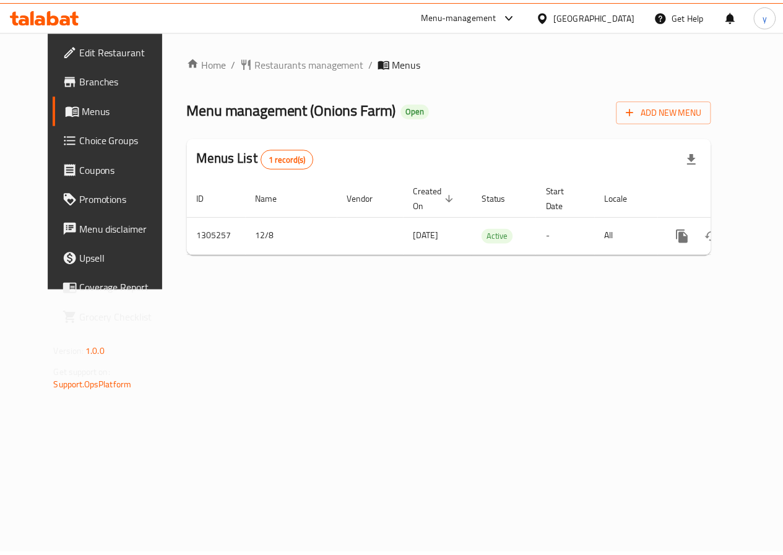
scroll to position [0, 4]
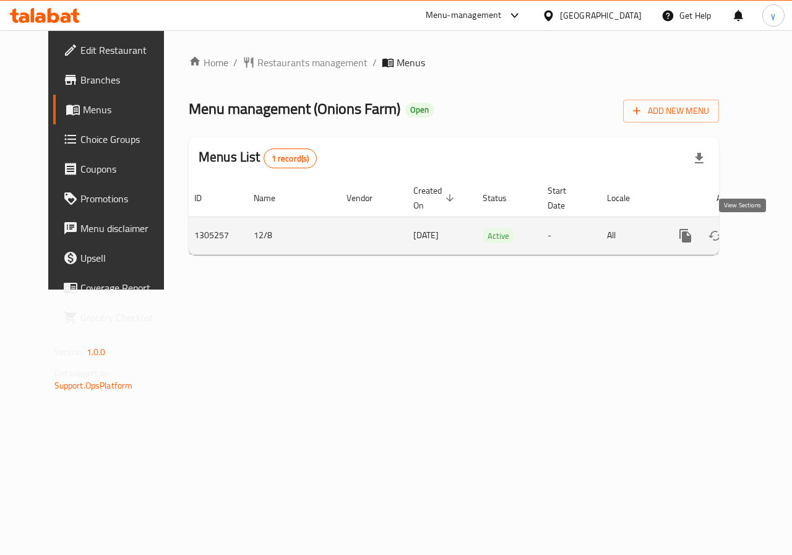
click at [768, 230] on icon "enhanced table" at bounding box center [775, 235] width 15 height 15
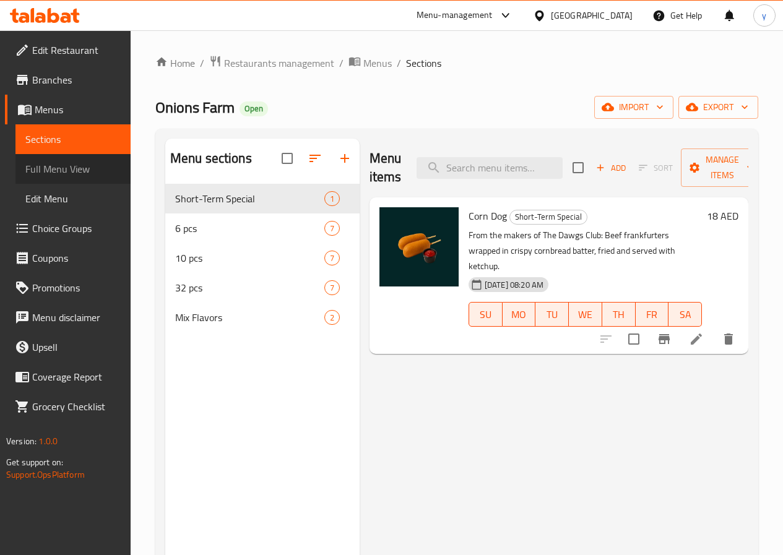
click at [56, 167] on span "Full Menu View" at bounding box center [72, 169] width 95 height 15
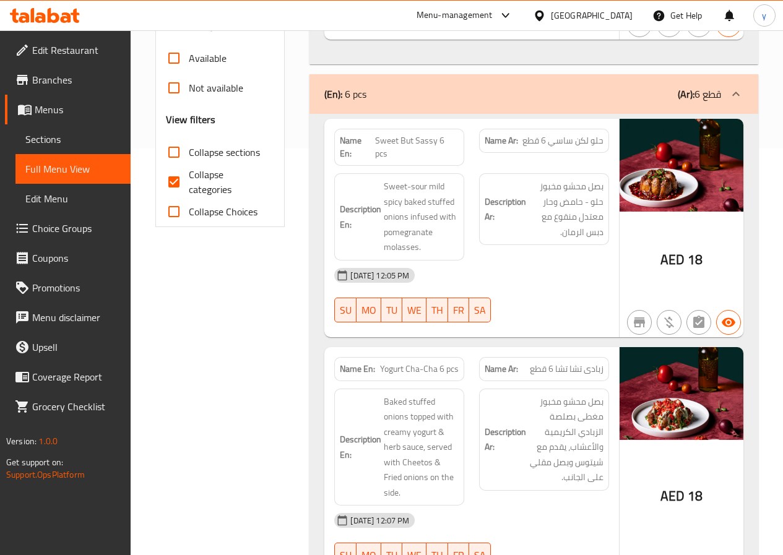
scroll to position [248, 0]
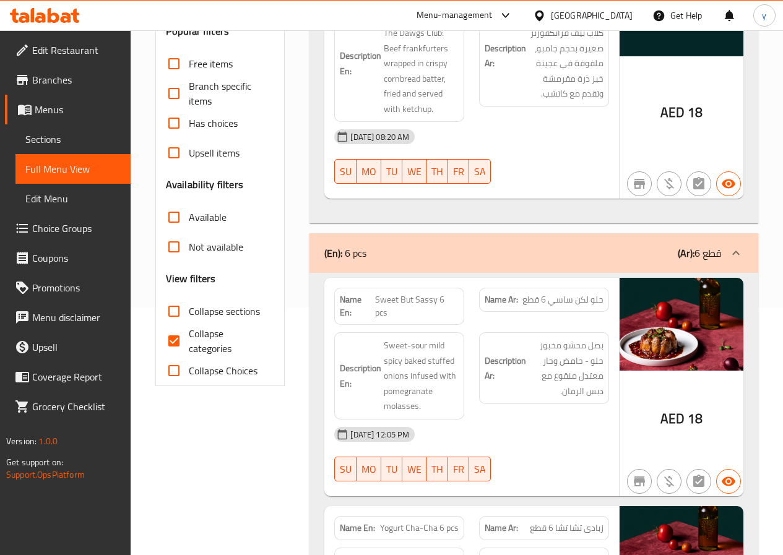
click at [72, 72] on span "Branches" at bounding box center [76, 79] width 89 height 15
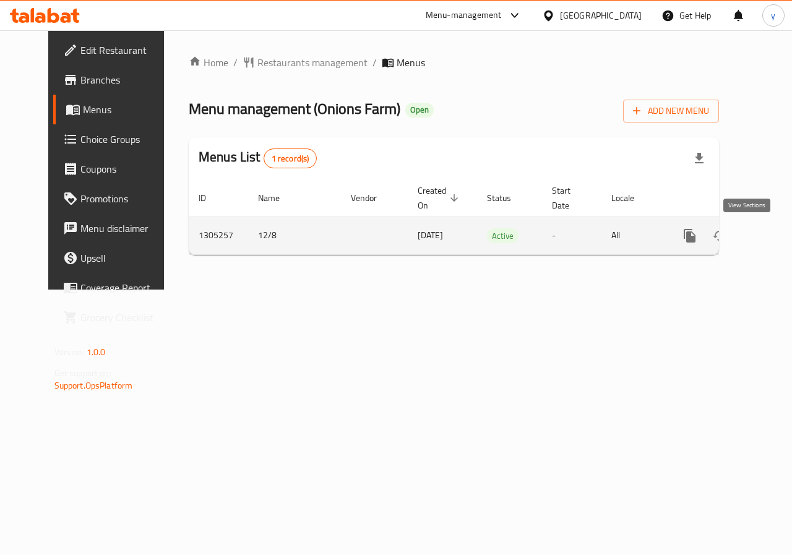
click at [774, 240] on icon "enhanced table" at bounding box center [779, 235] width 11 height 11
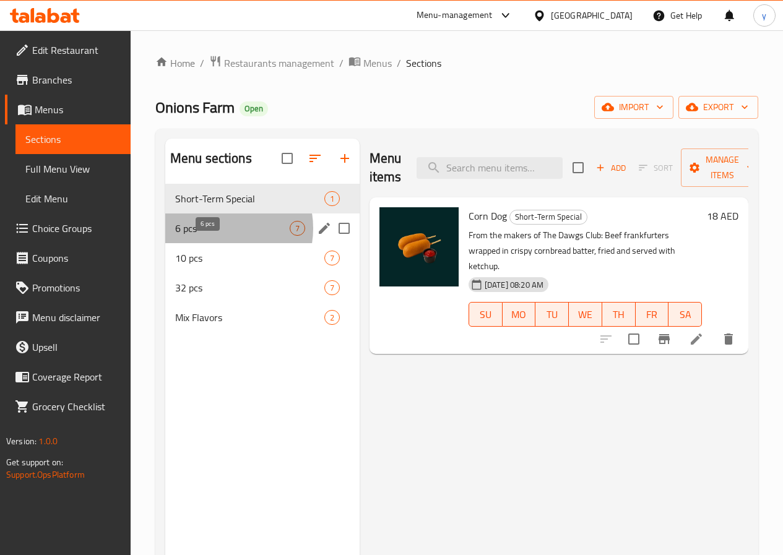
click at [217, 236] on span "6 pcs" at bounding box center [232, 228] width 115 height 15
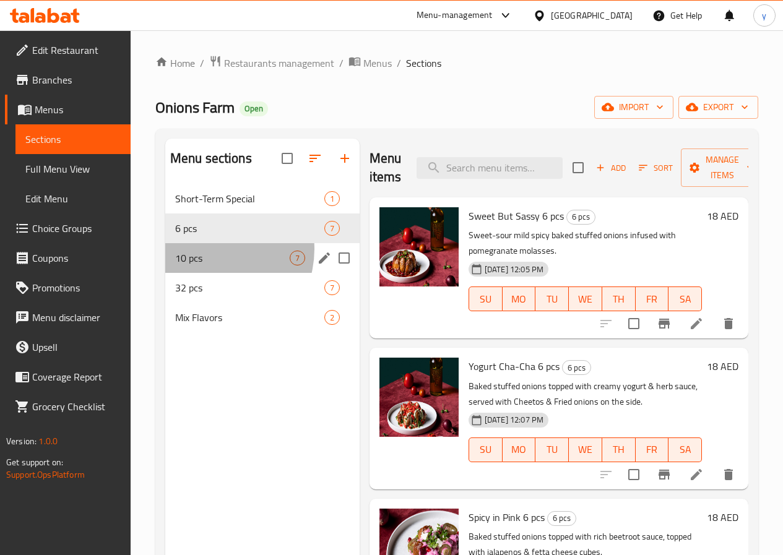
click at [209, 268] on div "10 pcs 7" at bounding box center [262, 258] width 194 height 30
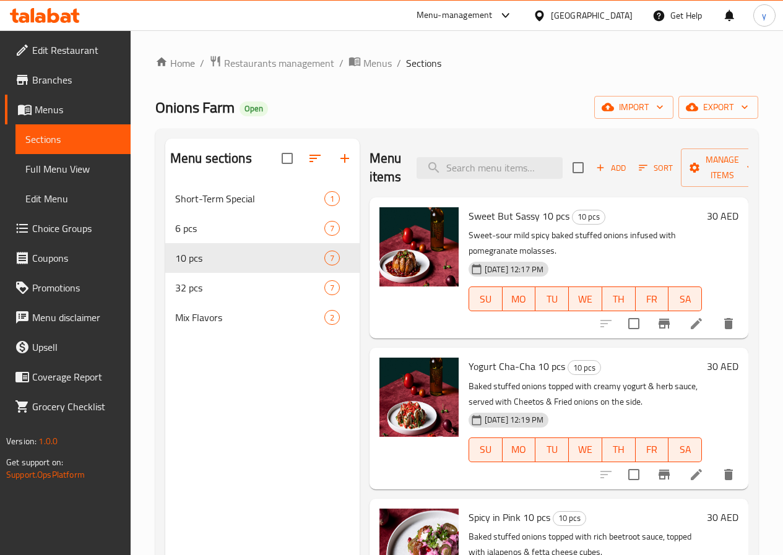
click at [45, 108] on span "Menus" at bounding box center [78, 109] width 86 height 15
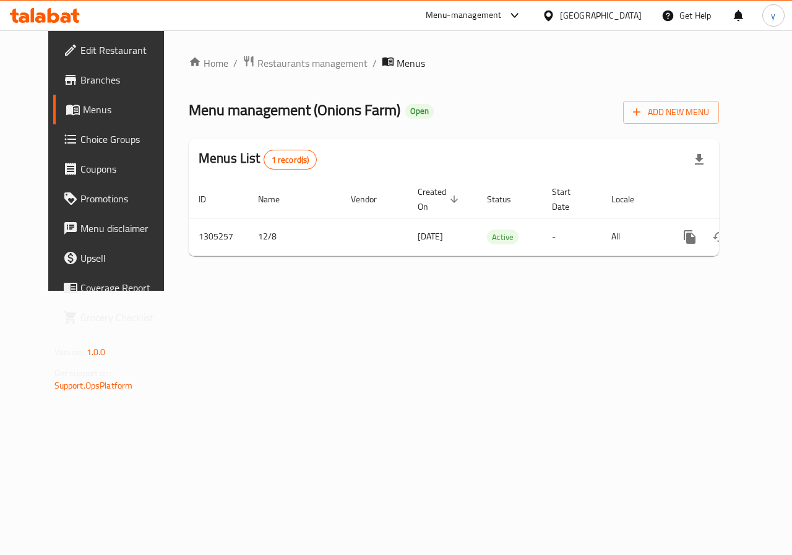
click at [80, 76] on span "Branches" at bounding box center [125, 79] width 90 height 15
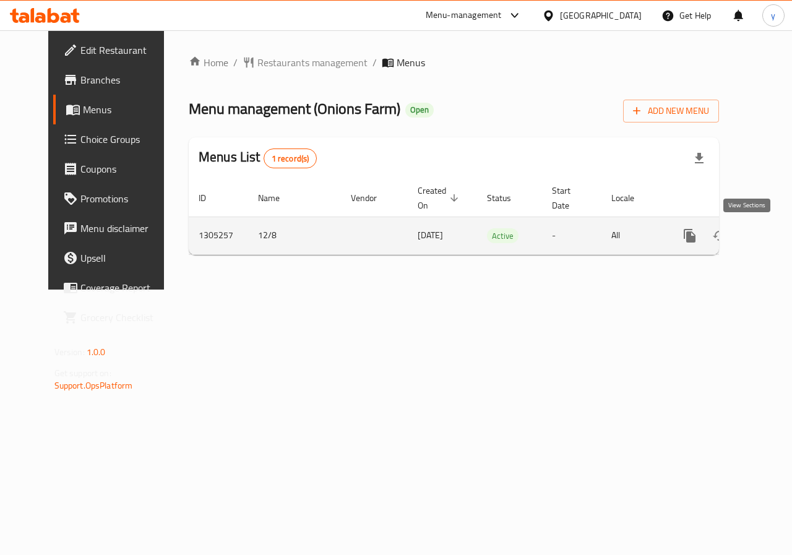
click at [772, 237] on icon "enhanced table" at bounding box center [779, 235] width 15 height 15
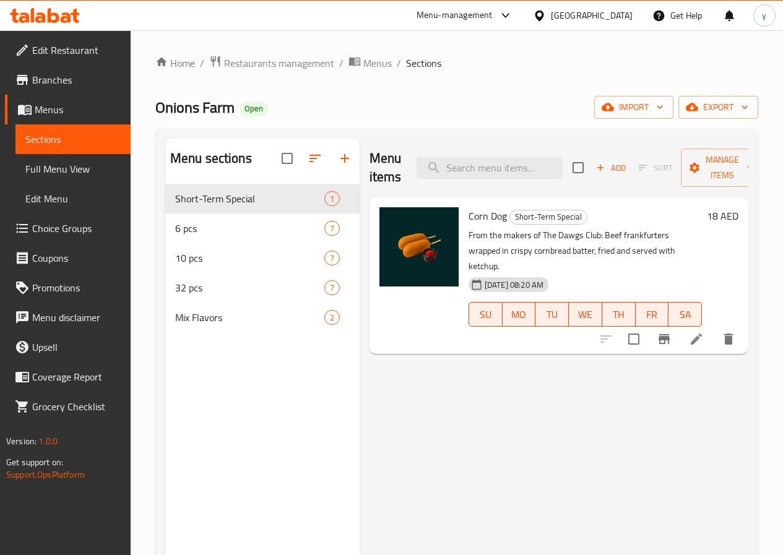
click at [54, 167] on span "Full Menu View" at bounding box center [72, 169] width 95 height 15
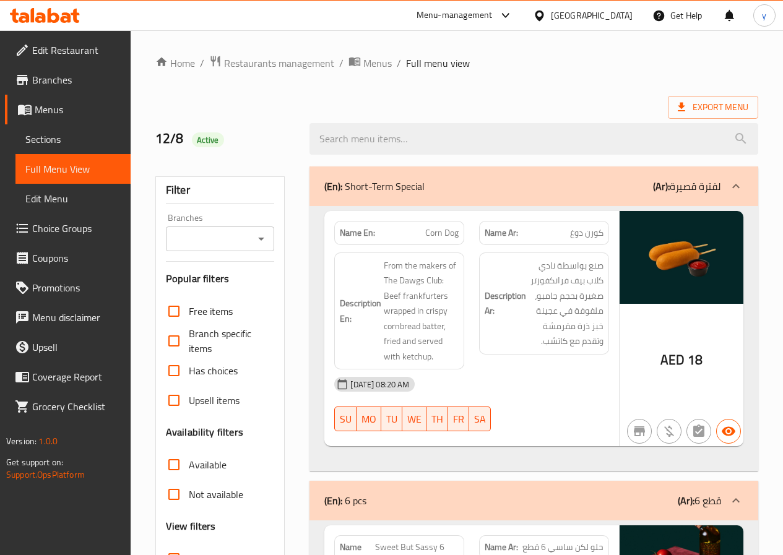
click at [80, 102] on link "Menus" at bounding box center [68, 110] width 126 height 30
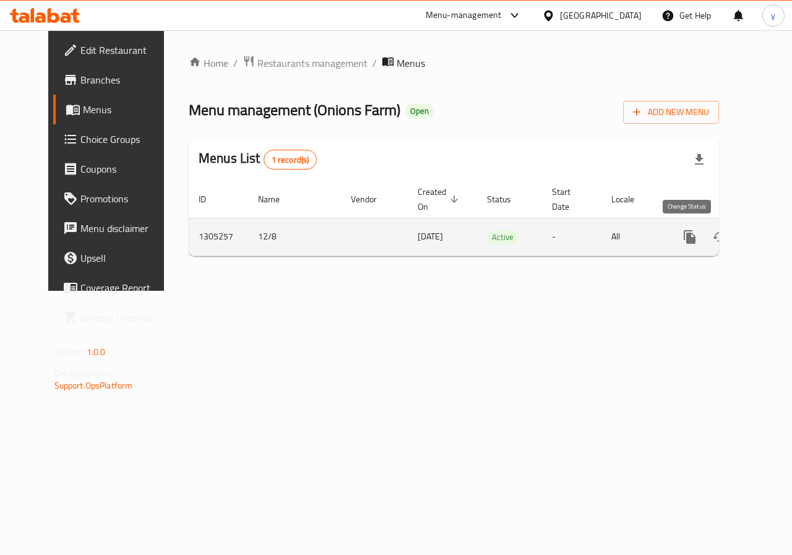
click at [713, 240] on icon "enhanced table" at bounding box center [720, 237] width 14 height 10
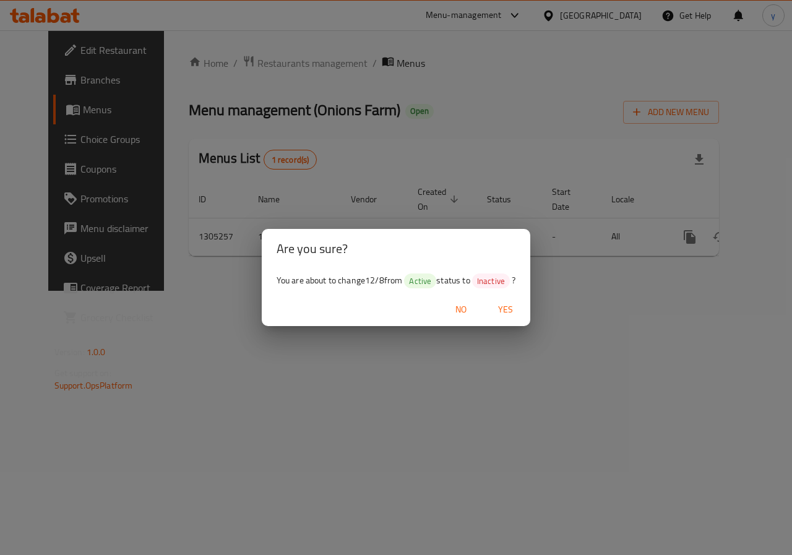
click at [500, 311] on span "Yes" at bounding box center [506, 309] width 30 height 15
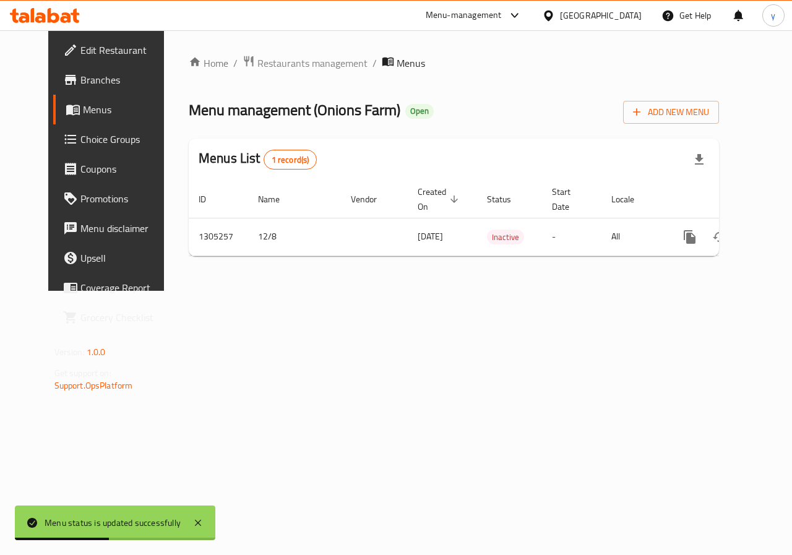
scroll to position [0, 4]
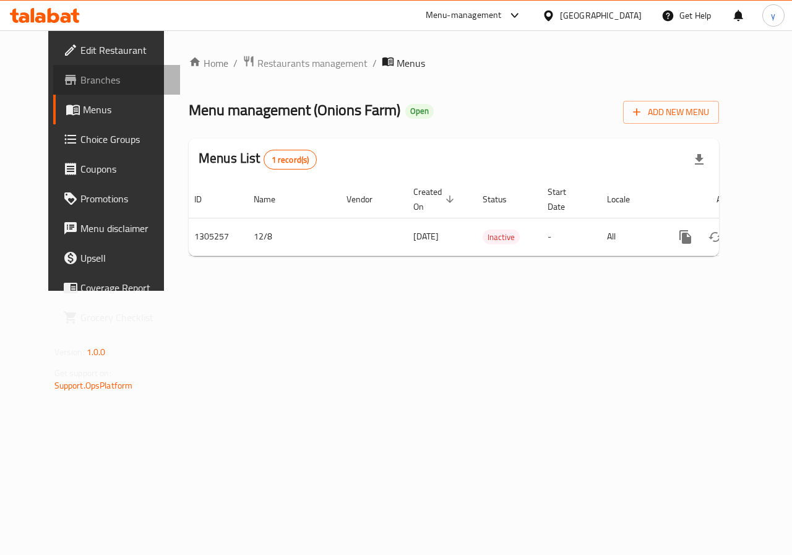
click at [80, 74] on span "Branches" at bounding box center [125, 79] width 90 height 15
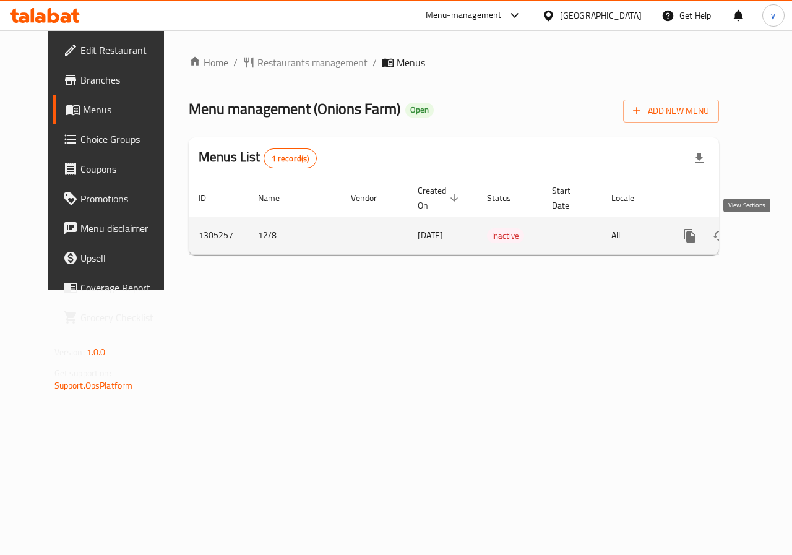
click at [772, 235] on icon "enhanced table" at bounding box center [779, 235] width 15 height 15
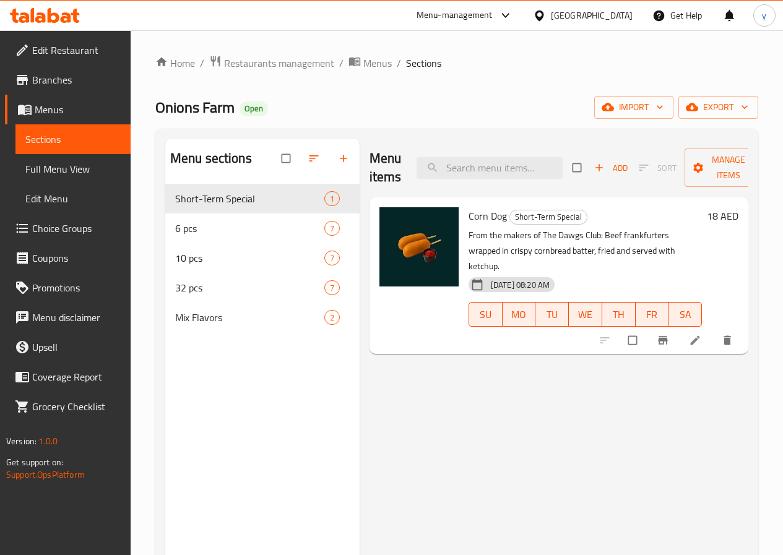
click at [44, 102] on span "Menus" at bounding box center [78, 109] width 86 height 15
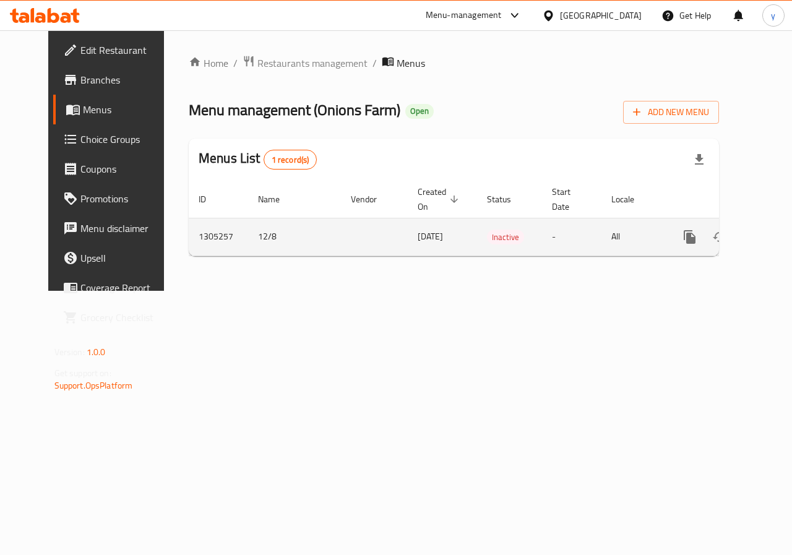
click at [713, 234] on icon "enhanced table" at bounding box center [720, 237] width 15 height 15
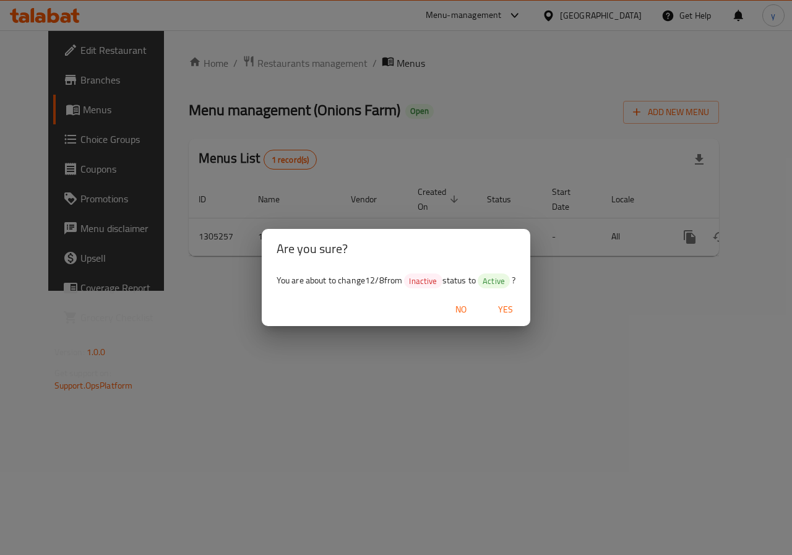
click at [505, 307] on span "Yes" at bounding box center [506, 309] width 30 height 15
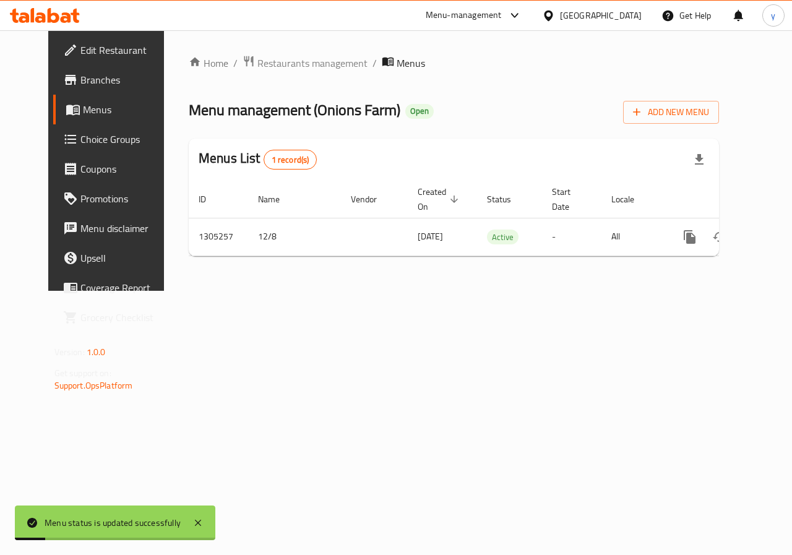
scroll to position [0, 4]
